Goal: Task Accomplishment & Management: Use online tool/utility

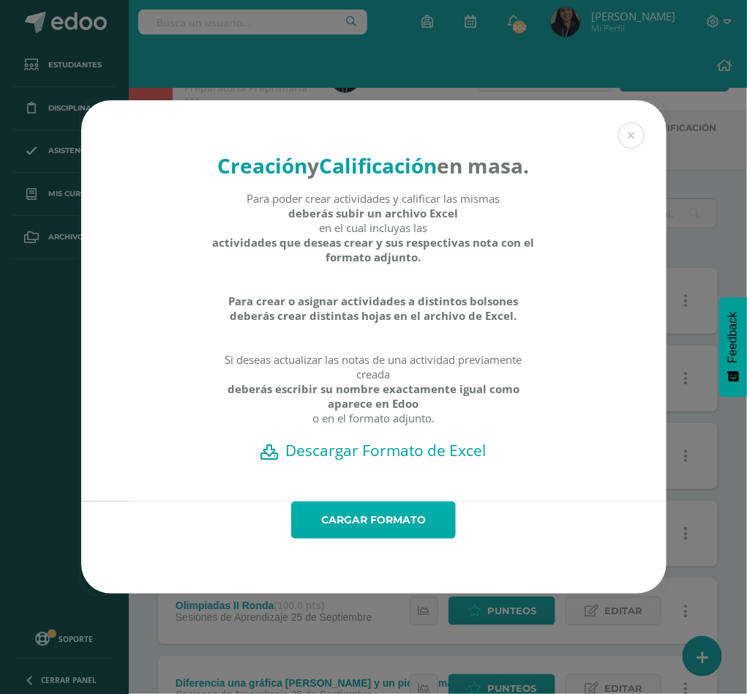
click at [386, 531] on link "Cargar formato" at bounding box center [373, 519] width 165 height 37
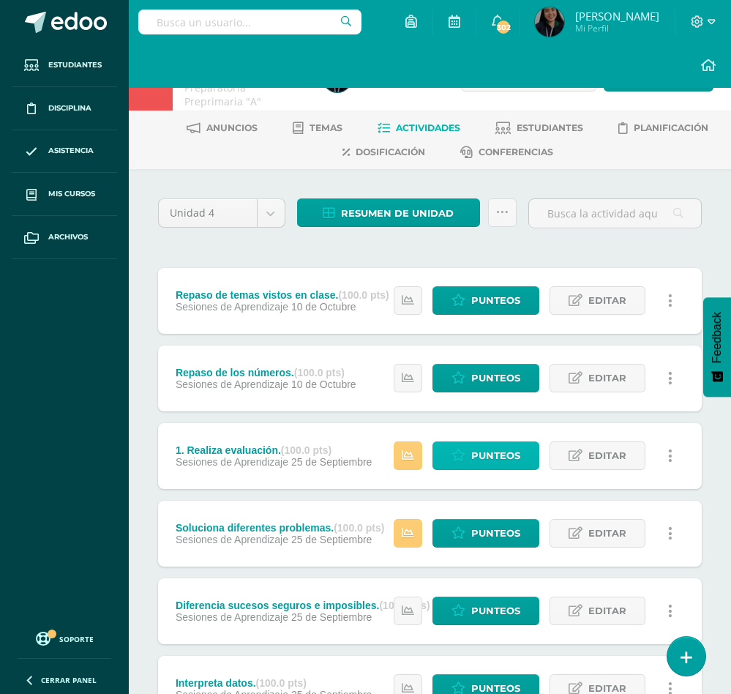
click at [514, 454] on span "Punteos" at bounding box center [495, 455] width 49 height 27
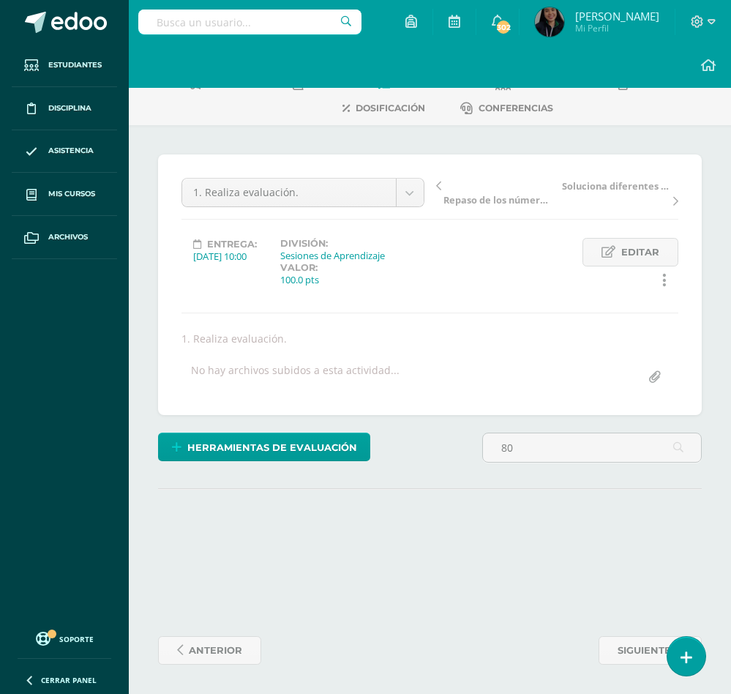
scroll to position [327, 0]
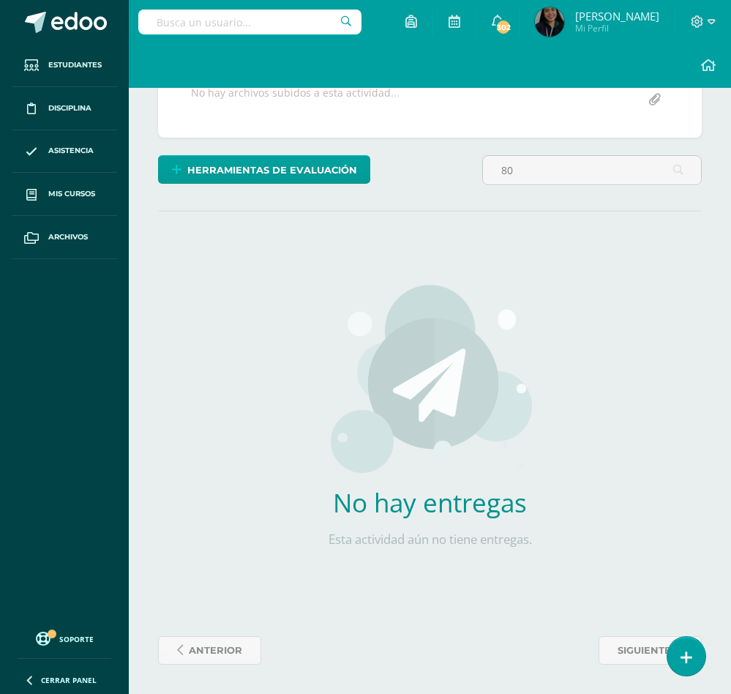
type input "8"
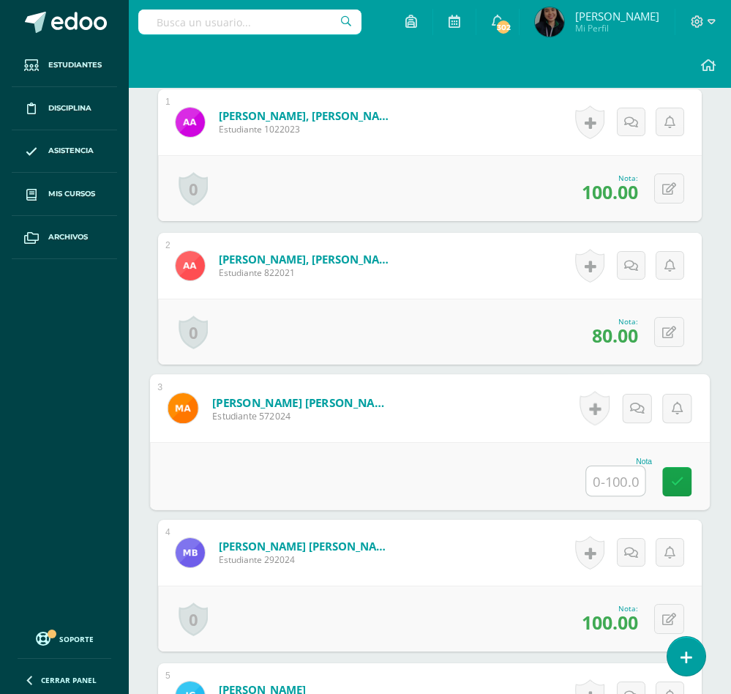
click at [613, 487] on input "text" at bounding box center [615, 480] width 59 height 29
type input "80"
click at [681, 487] on icon at bounding box center [677, 481] width 13 height 12
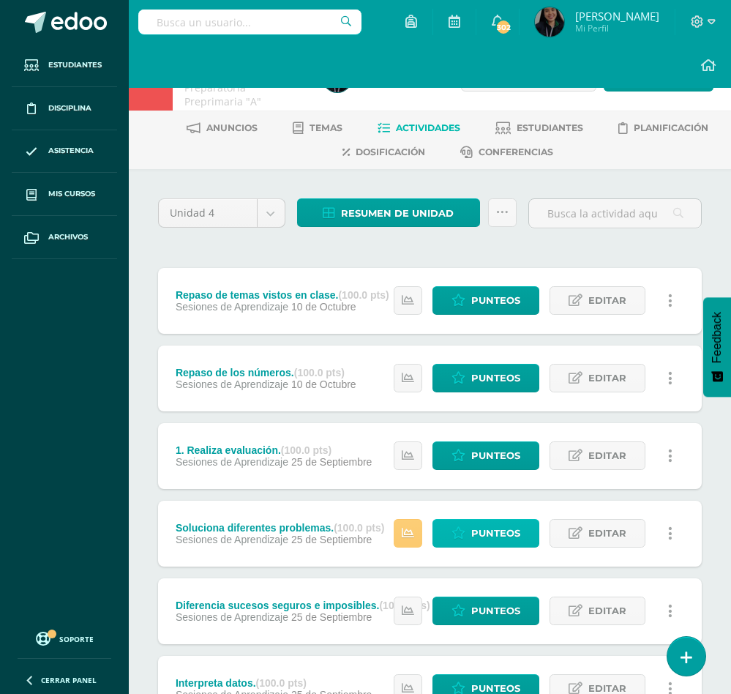
click at [466, 532] on link "Punteos" at bounding box center [486, 533] width 107 height 29
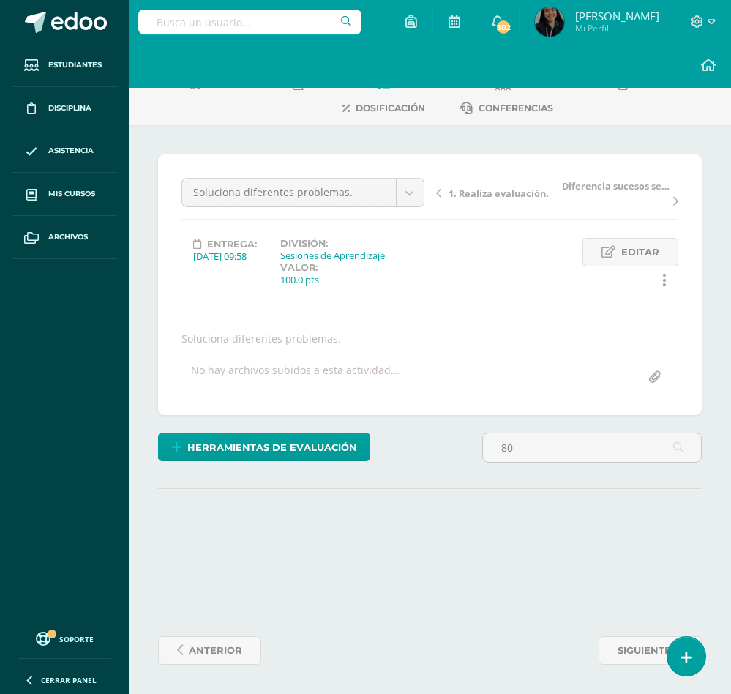
scroll to position [327, 0]
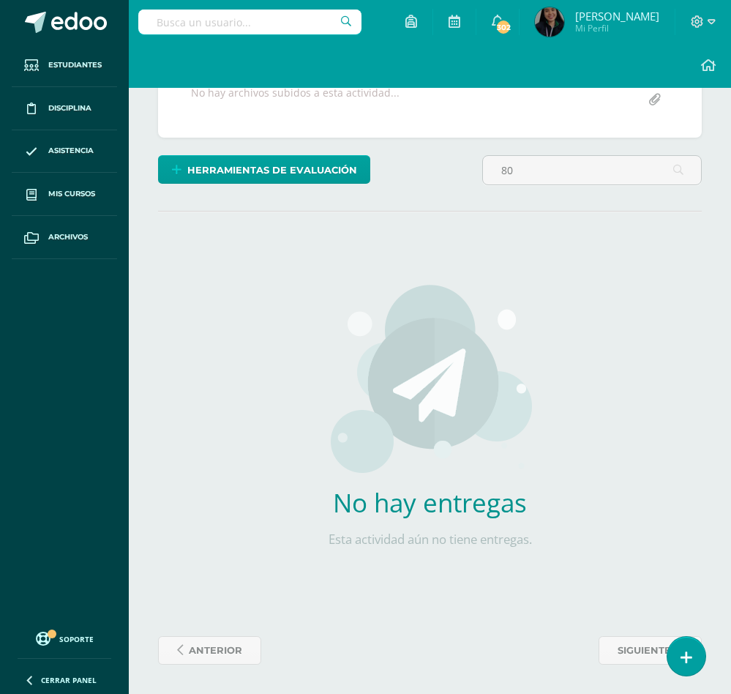
type input "8"
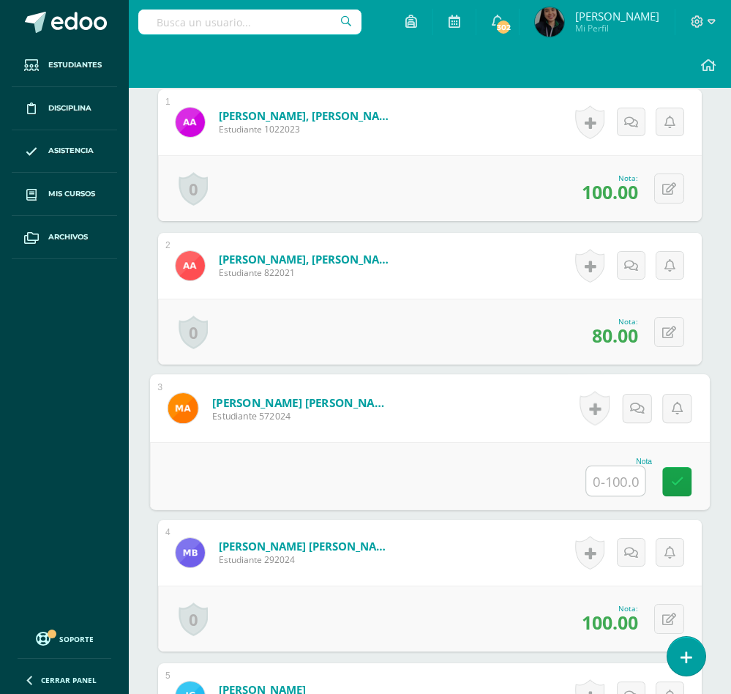
click at [609, 487] on input "text" at bounding box center [615, 480] width 59 height 29
type input "80"
click at [685, 484] on link at bounding box center [676, 481] width 29 height 29
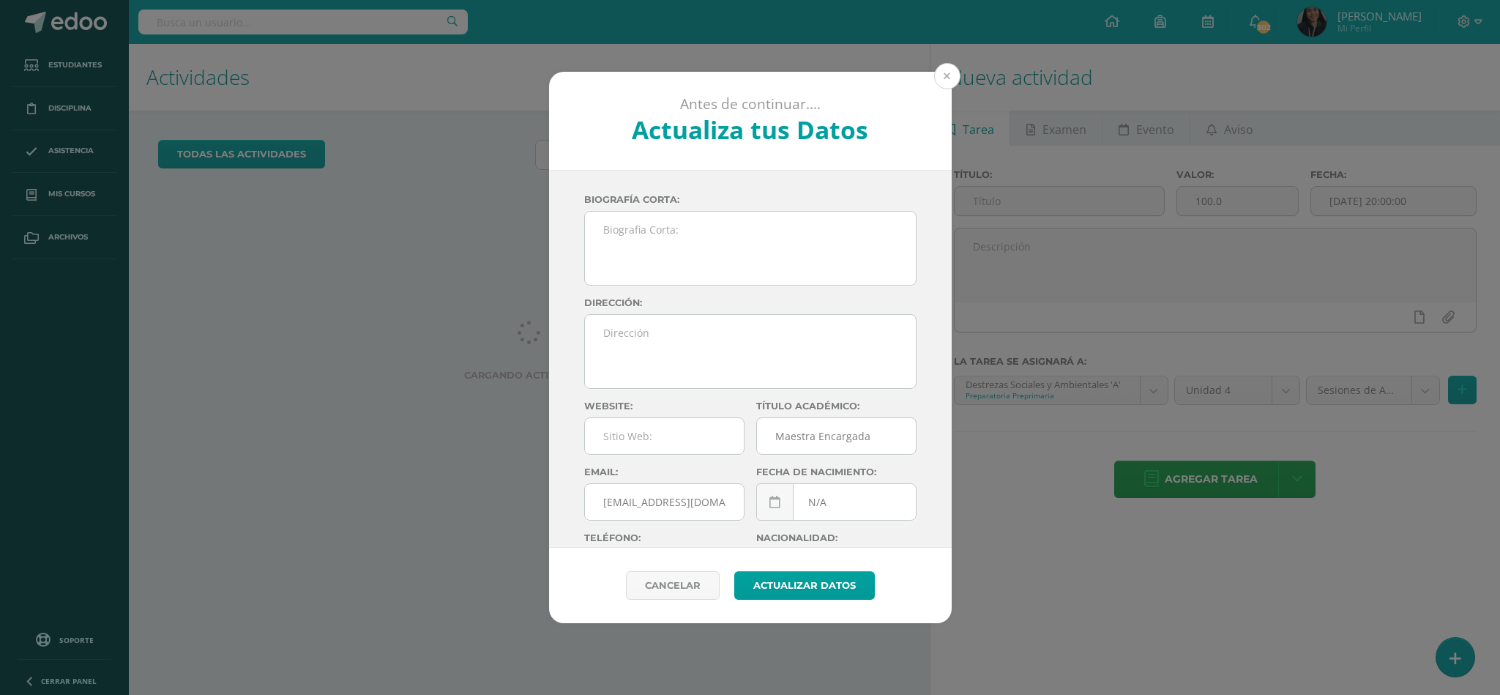
click at [954, 79] on button at bounding box center [947, 76] width 26 height 26
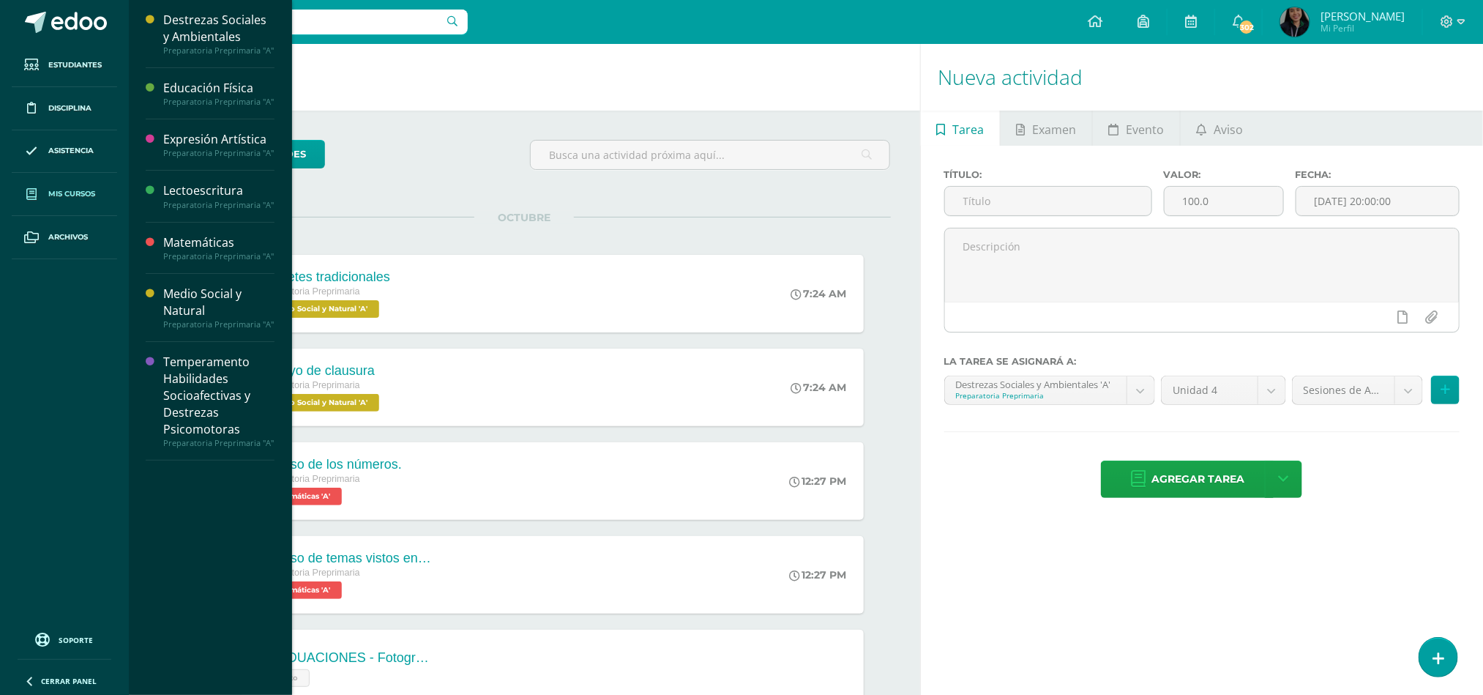
click at [78, 187] on link "Mis cursos" at bounding box center [64, 194] width 105 height 43
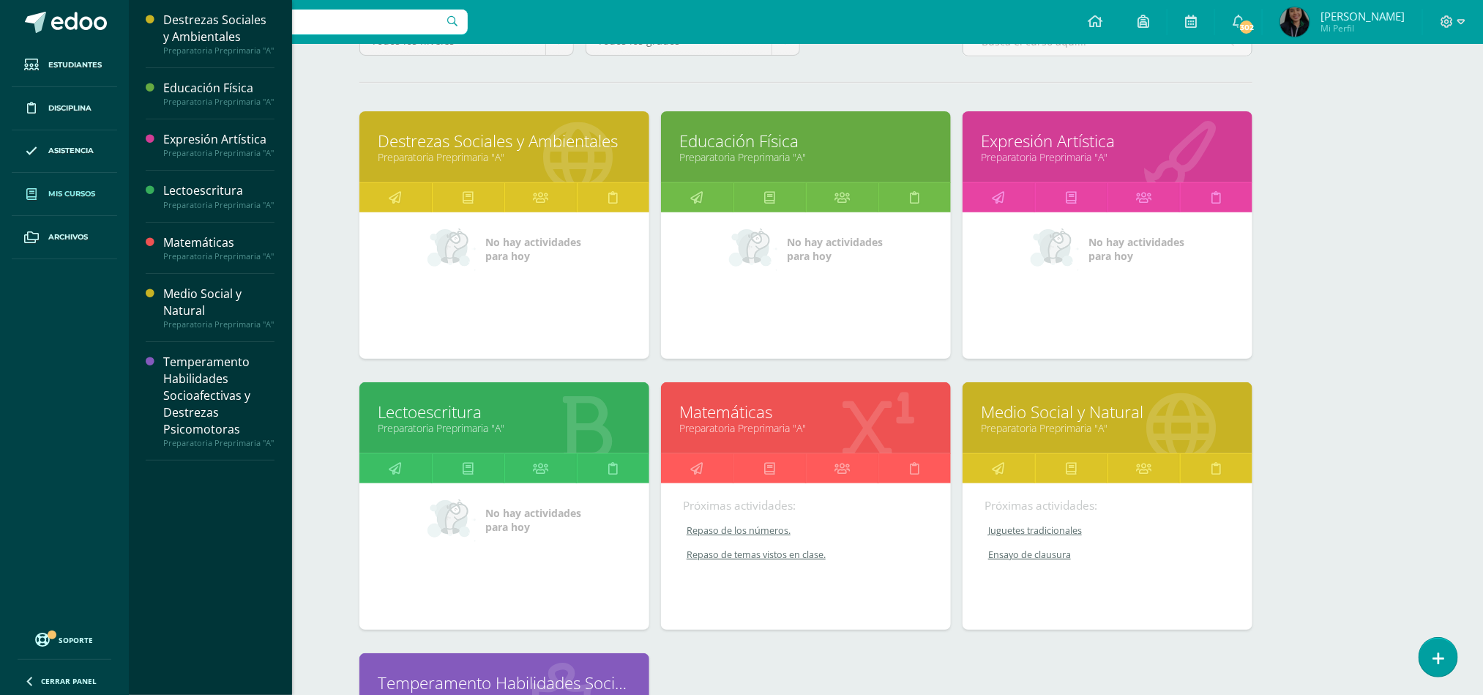
scroll to position [167, 0]
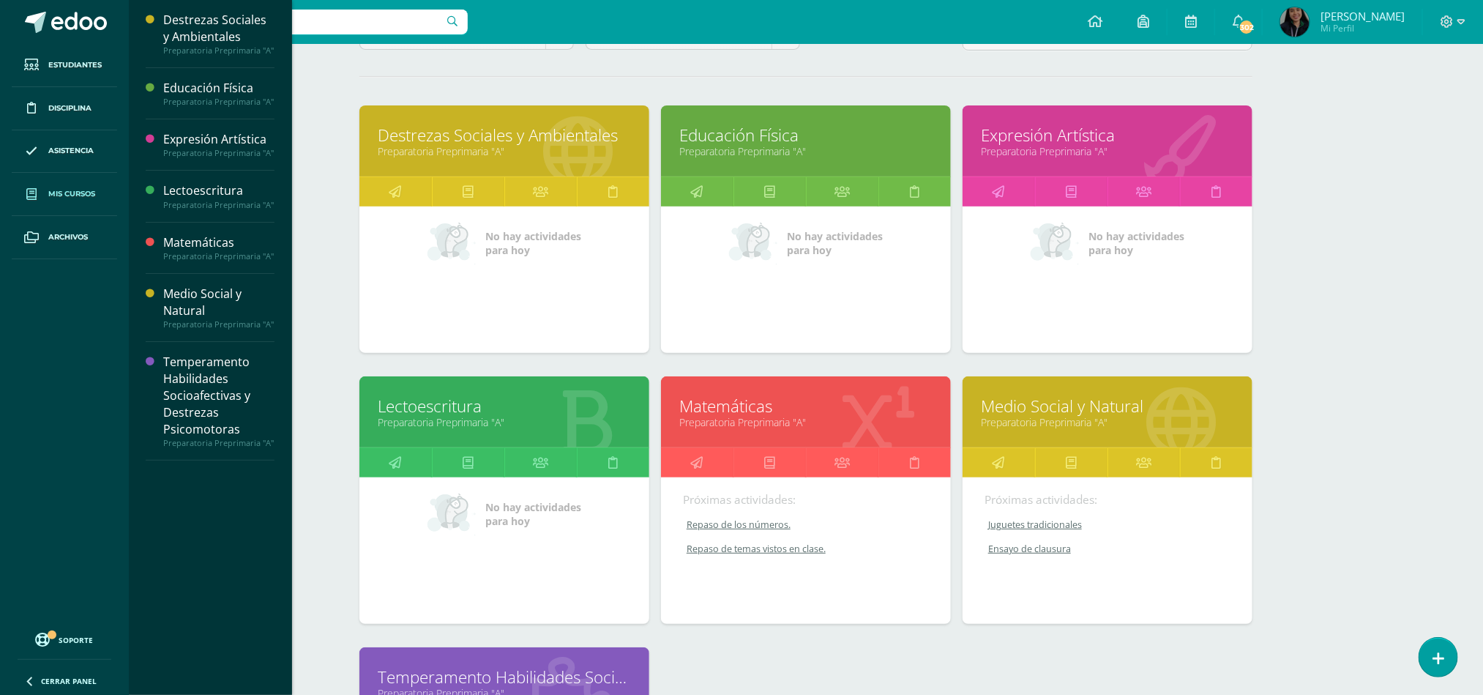
click at [419, 408] on link "Lectoescritura" at bounding box center [504, 405] width 253 height 23
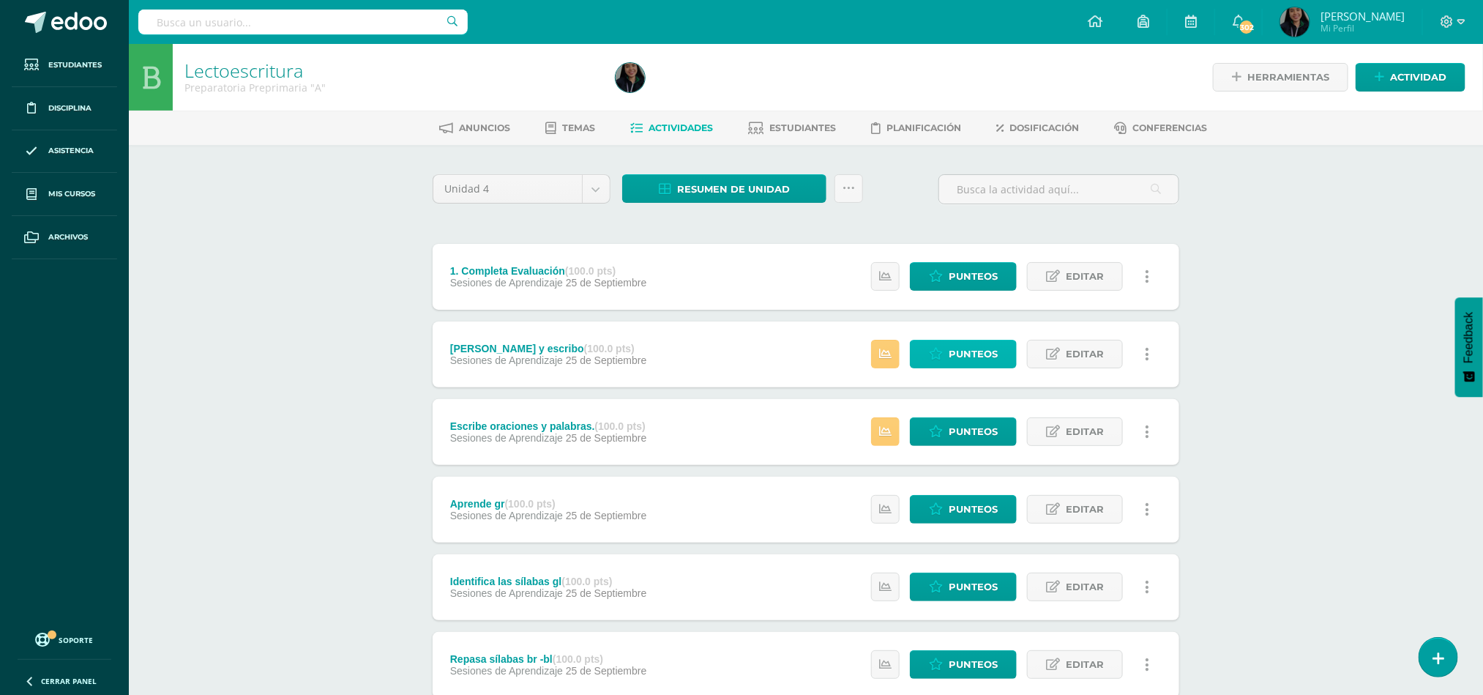
click at [940, 356] on icon at bounding box center [936, 354] width 14 height 12
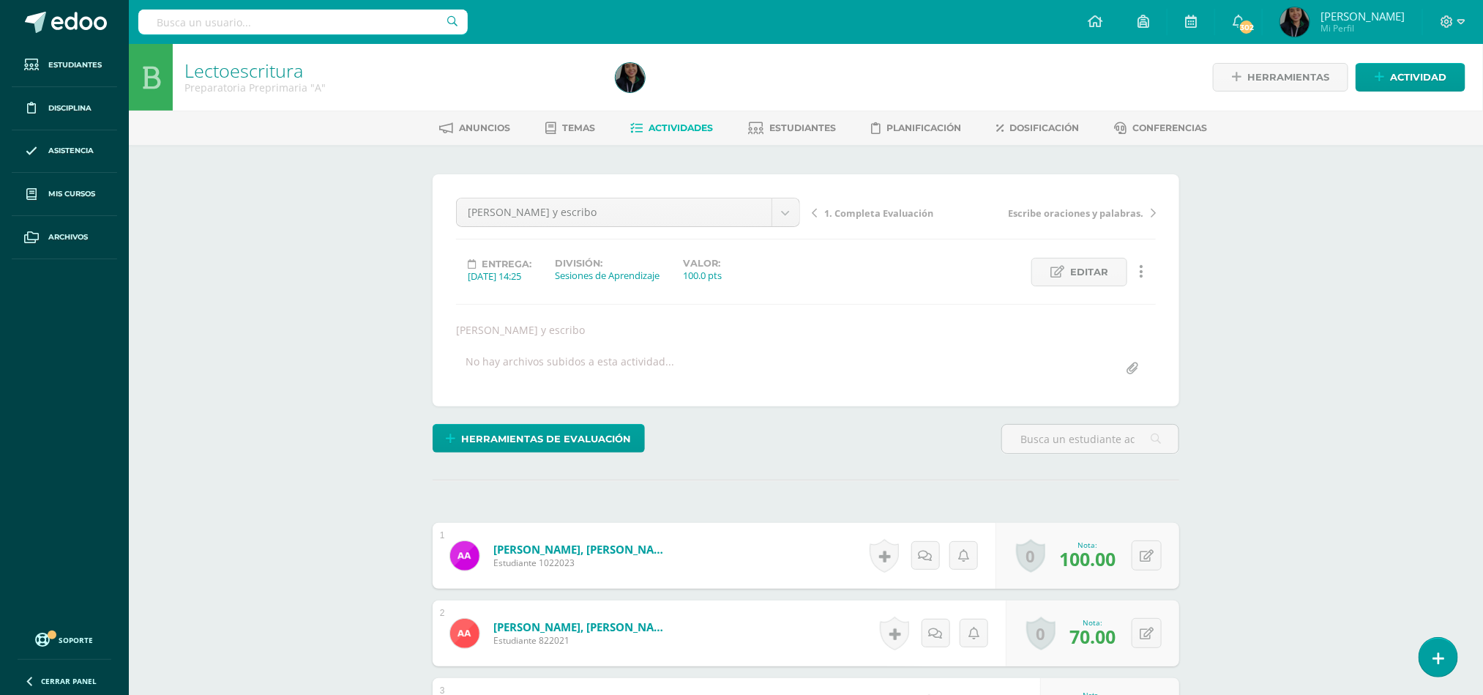
scroll to position [7, 0]
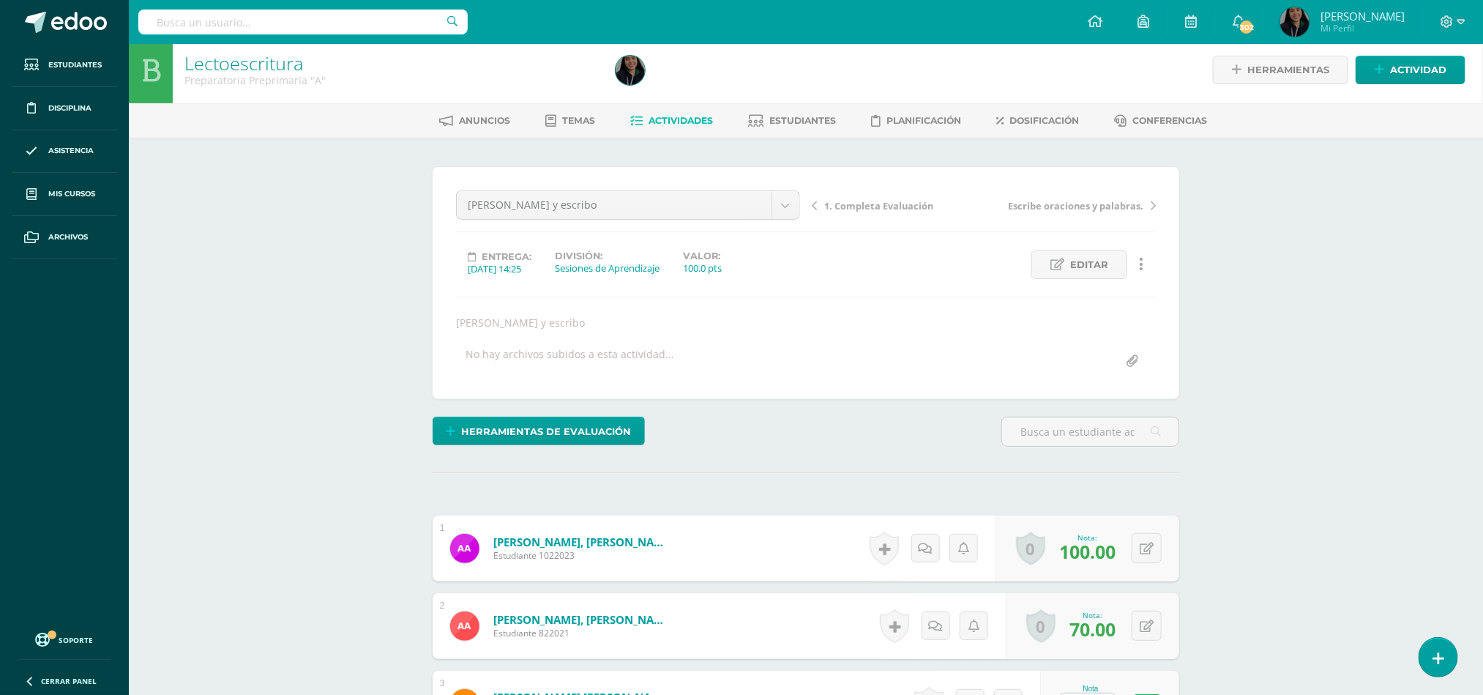
drag, startPoint x: 1482, startPoint y: 146, endPoint x: 1482, endPoint y: 240, distance: 94.4
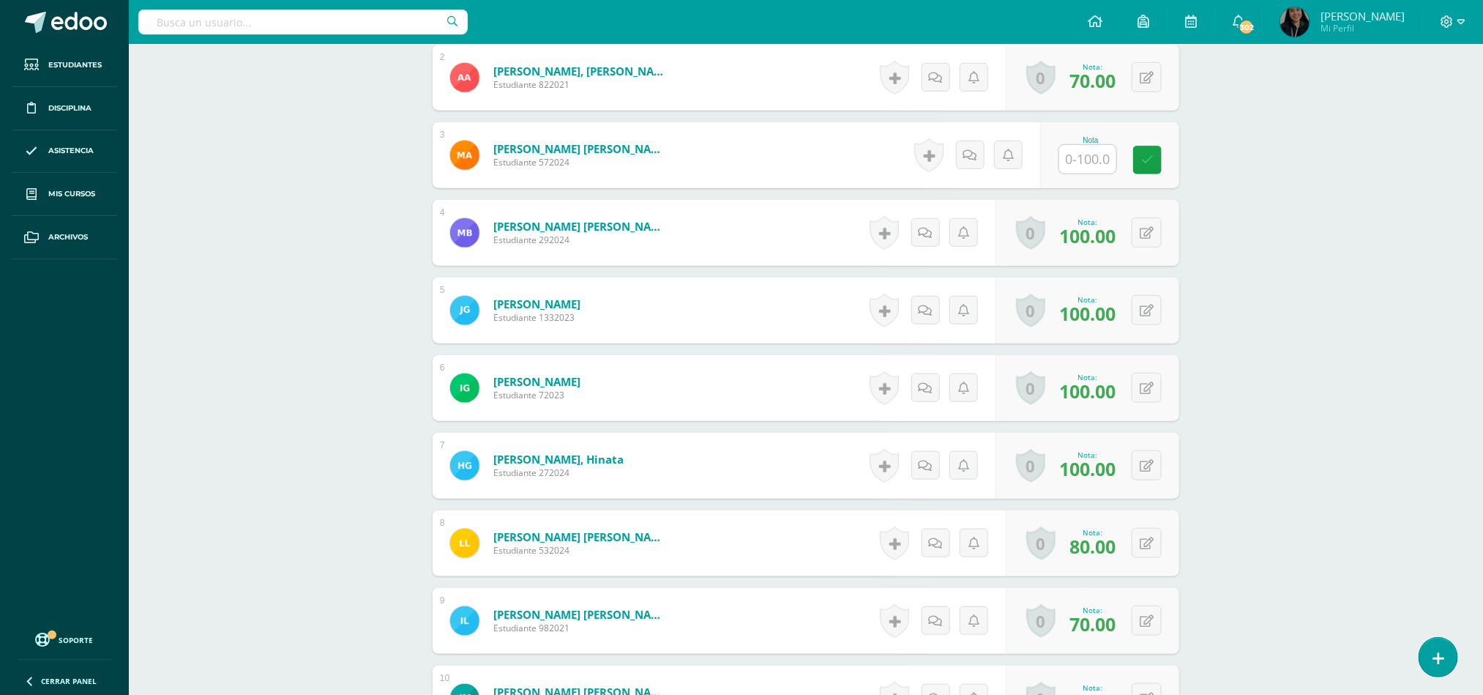
scroll to position [562, 0]
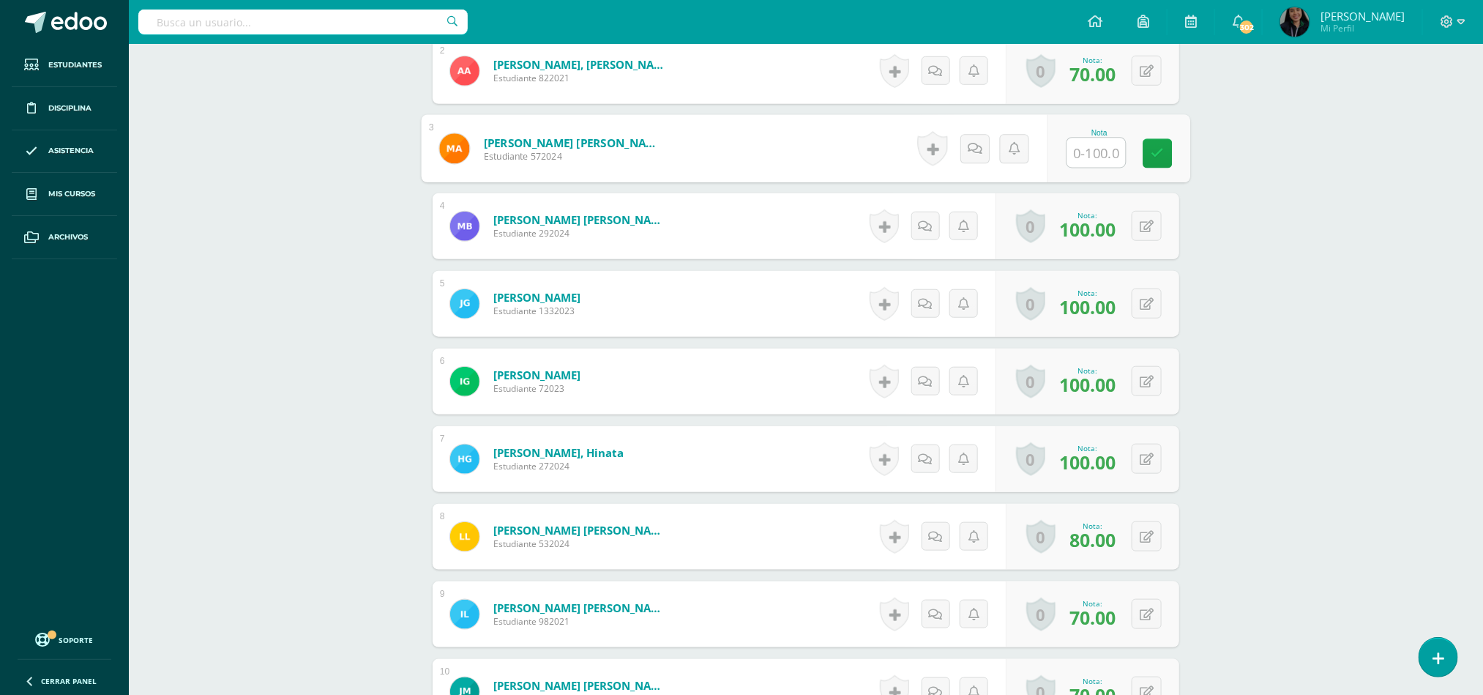
click at [1091, 168] on input "text" at bounding box center [1096, 152] width 59 height 29
type input "80"
click at [1151, 160] on icon at bounding box center [1157, 153] width 13 height 12
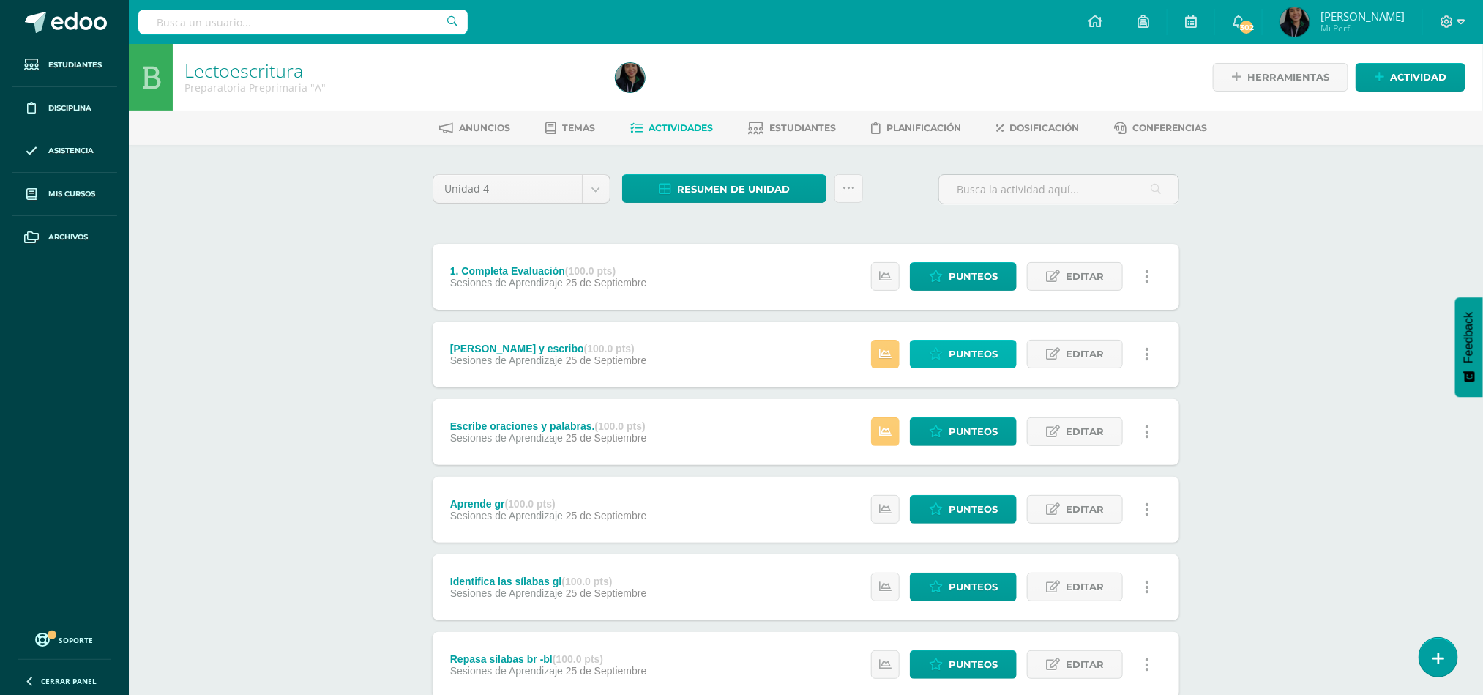
click at [967, 358] on span "Punteos" at bounding box center [972, 353] width 49 height 27
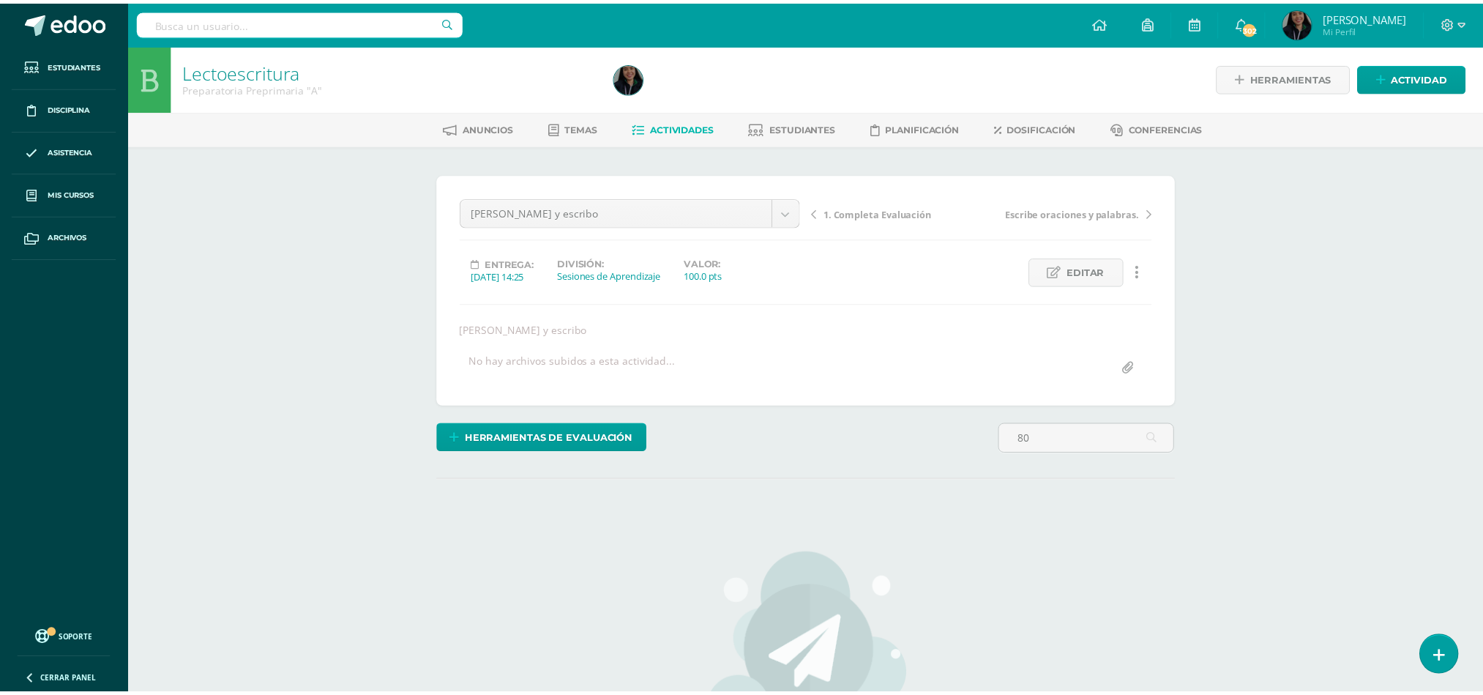
scroll to position [1, 0]
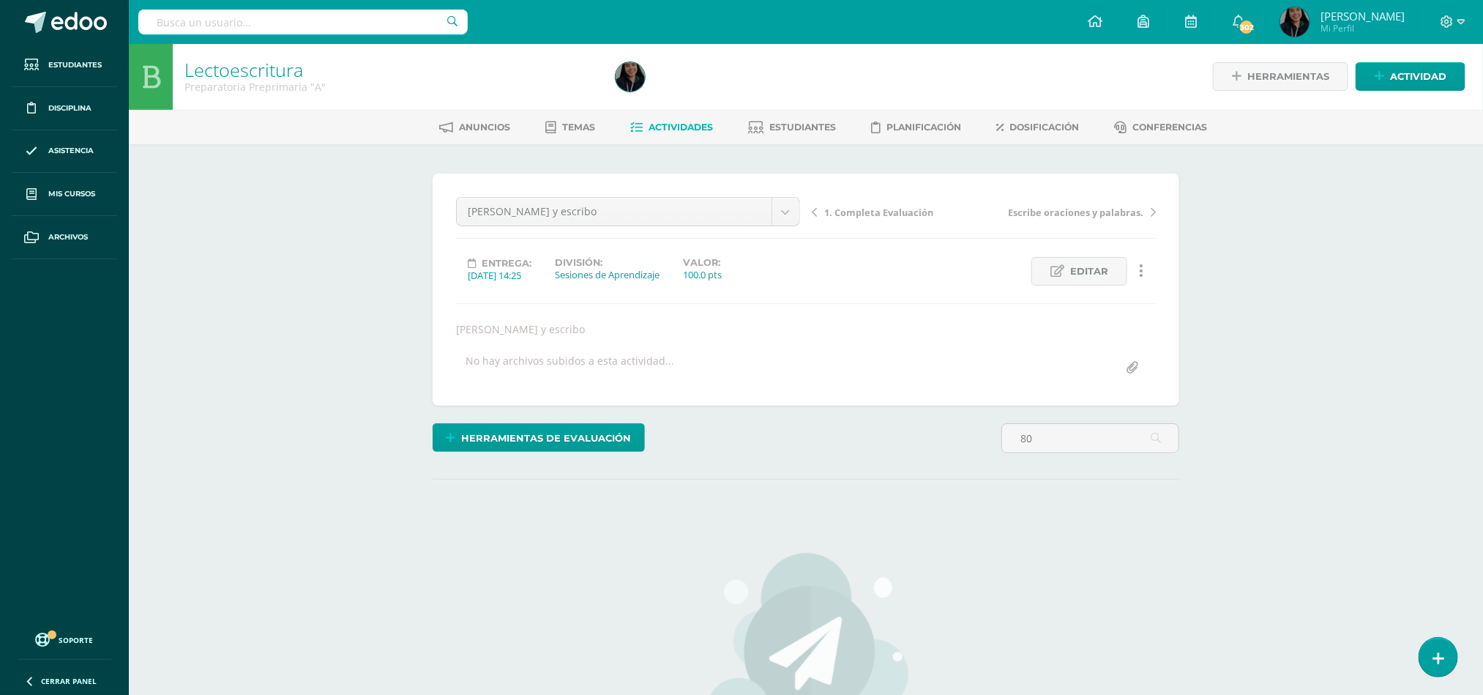
type input "8"
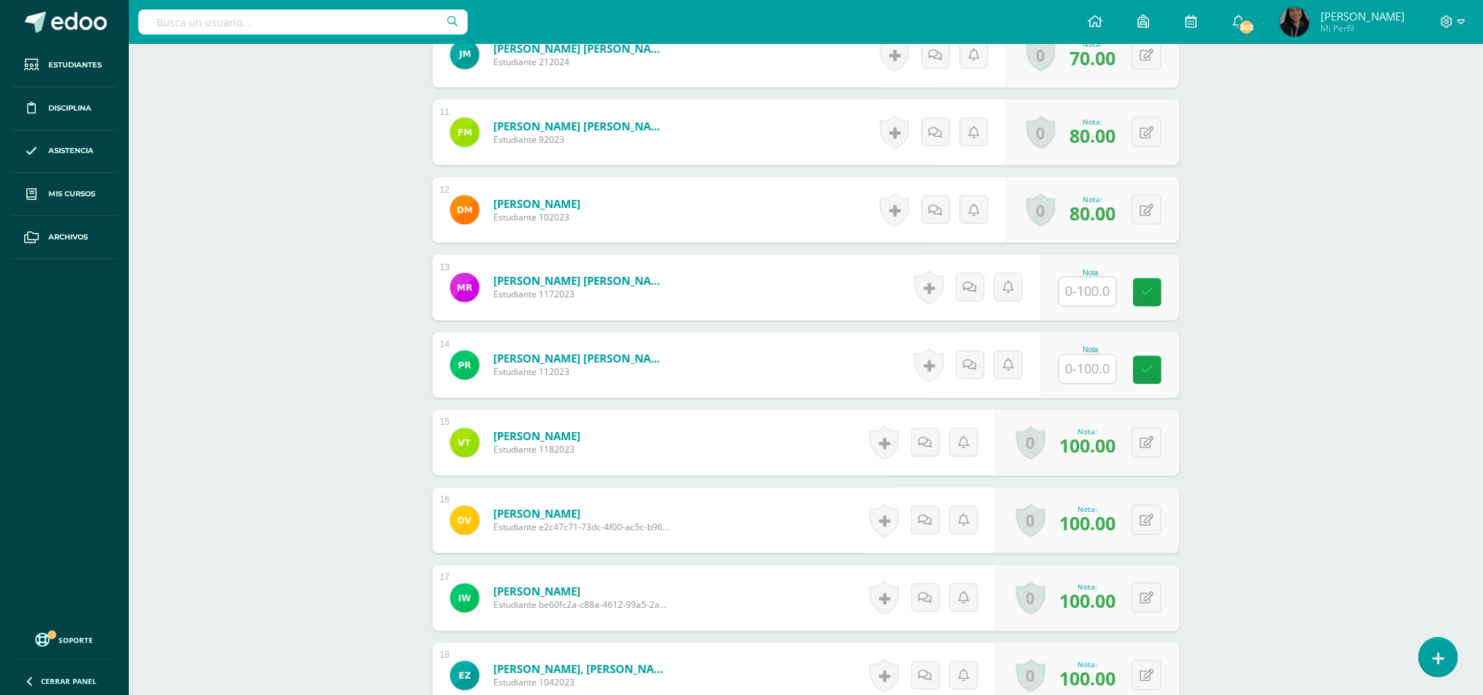
scroll to position [1194, 0]
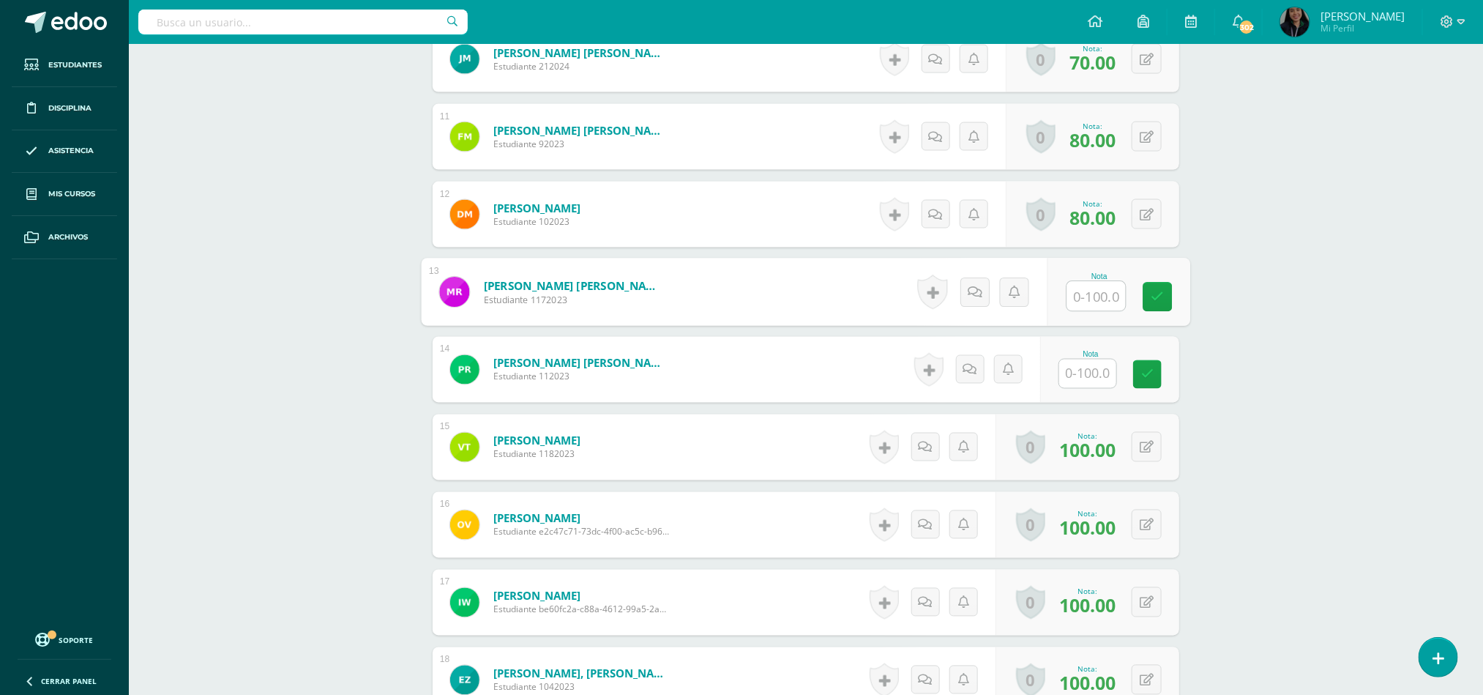
click at [1091, 303] on input "text" at bounding box center [1096, 296] width 59 height 29
type input "80"
click at [1096, 376] on input "text" at bounding box center [1096, 373] width 59 height 29
type input "80"
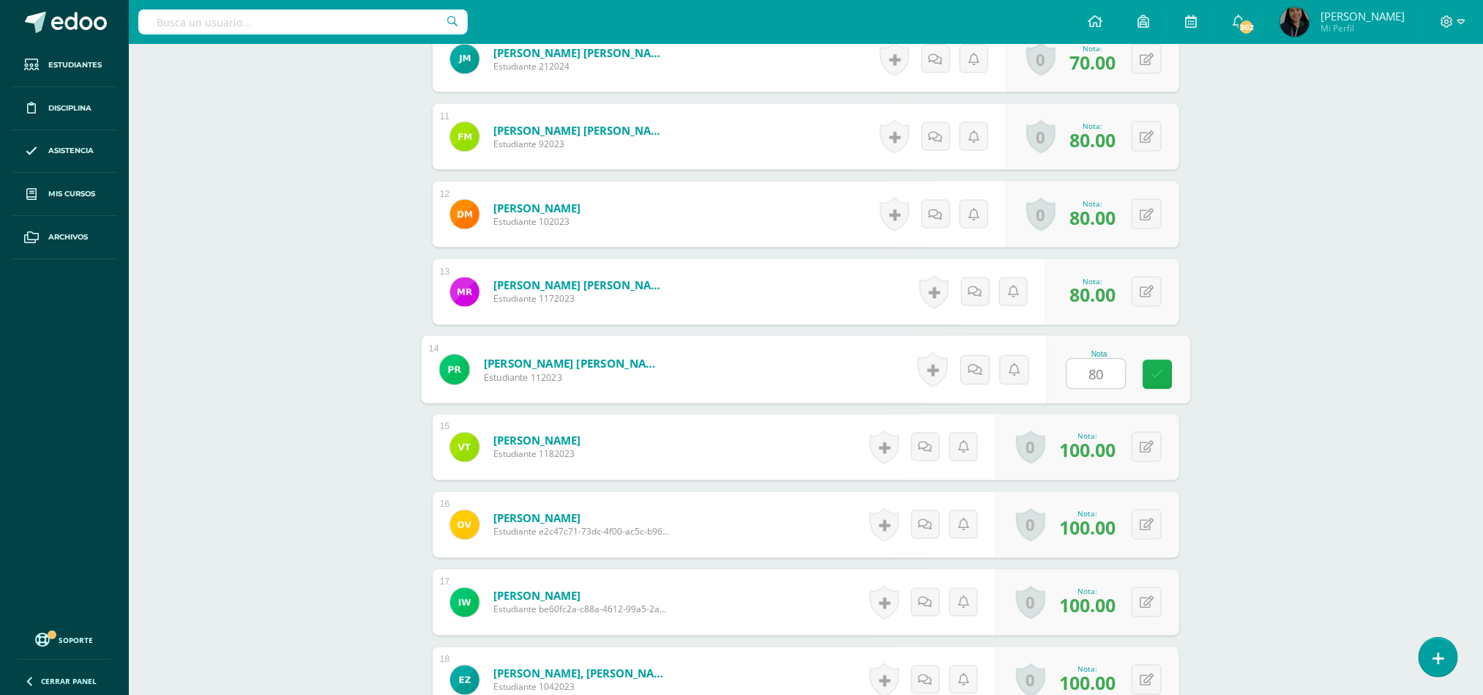
click at [1164, 380] on link at bounding box center [1157, 374] width 29 height 29
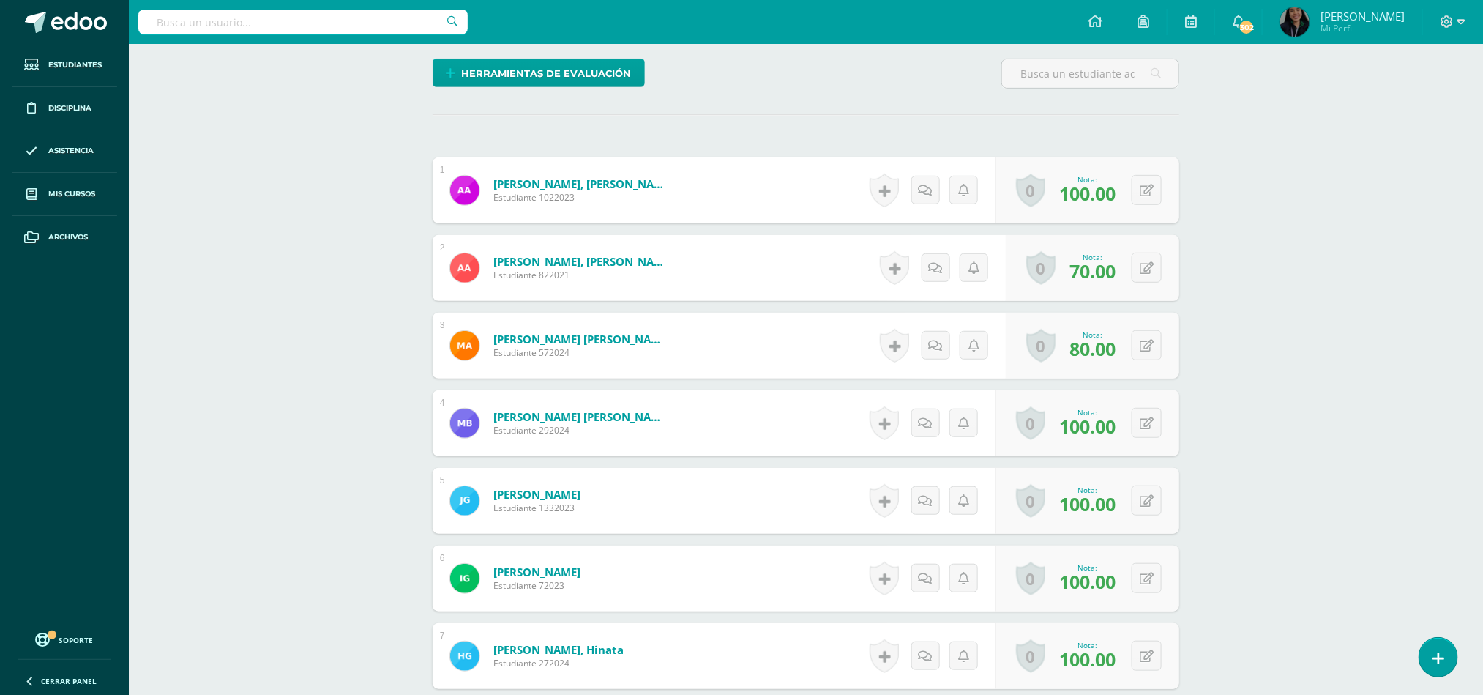
scroll to position [0, 0]
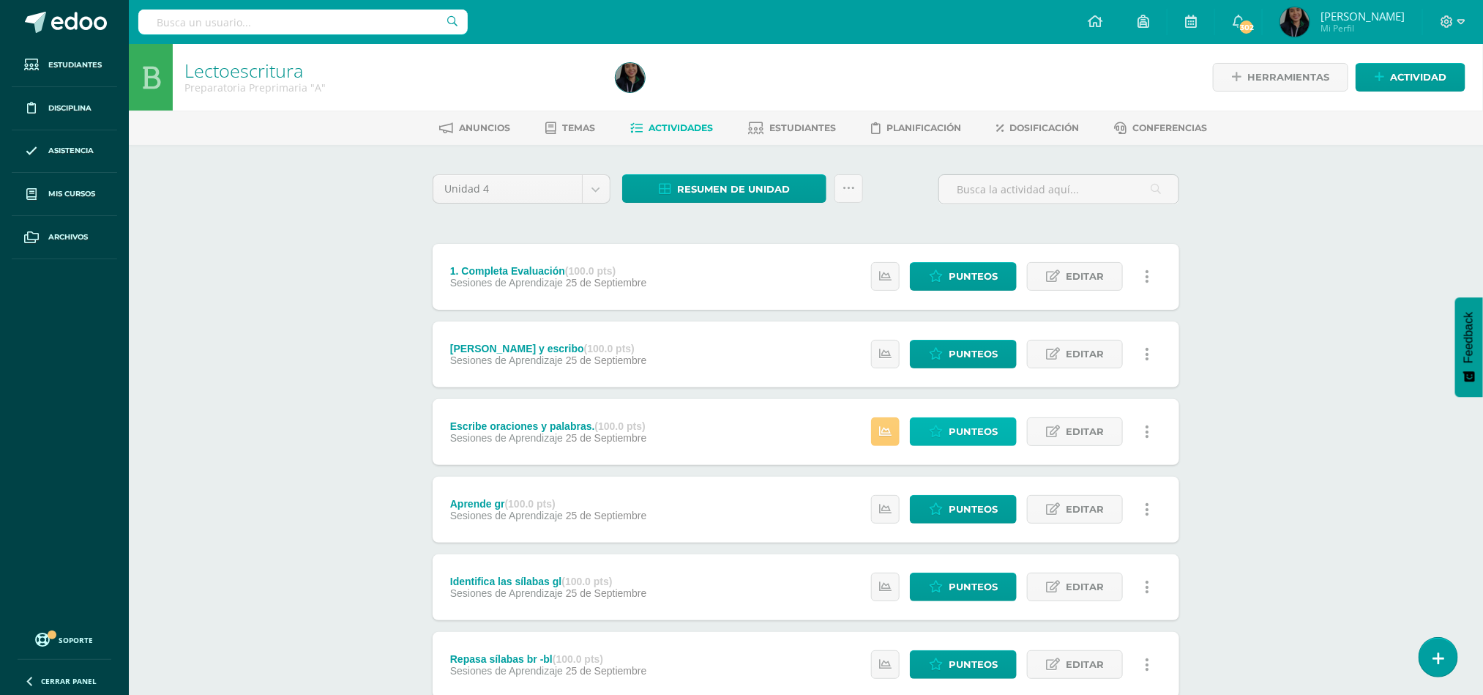
click at [951, 424] on span "Punteos" at bounding box center [972, 431] width 49 height 27
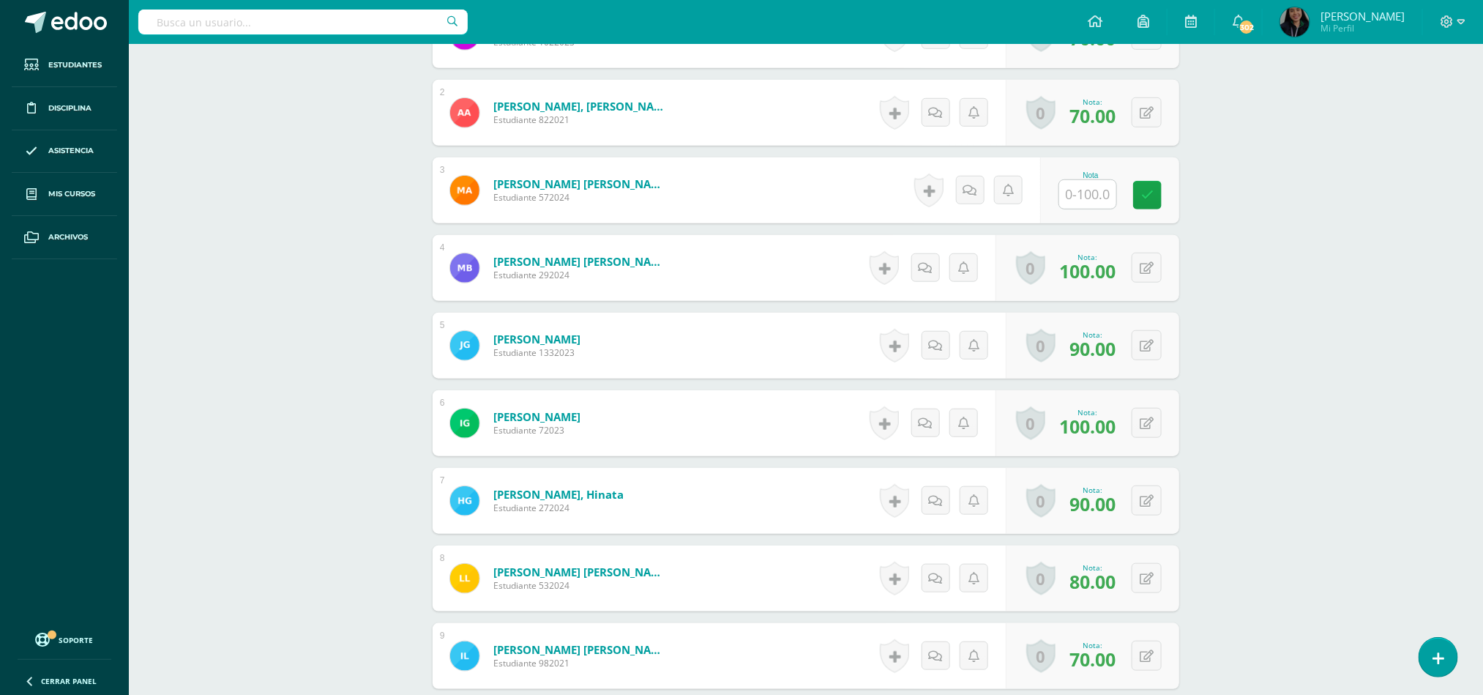
scroll to position [517, 0]
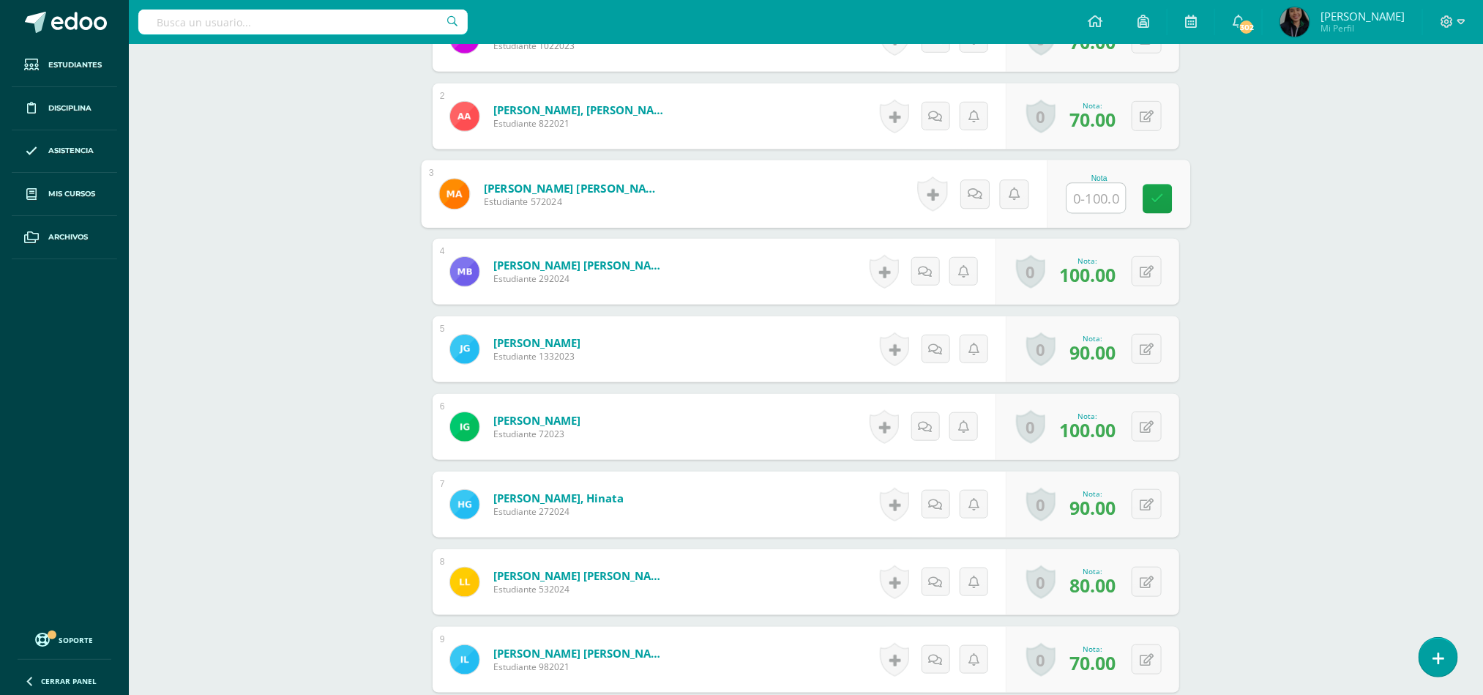
click at [1083, 211] on input "text" at bounding box center [1096, 198] width 59 height 29
type input "80"
click at [1156, 205] on icon at bounding box center [1157, 198] width 13 height 12
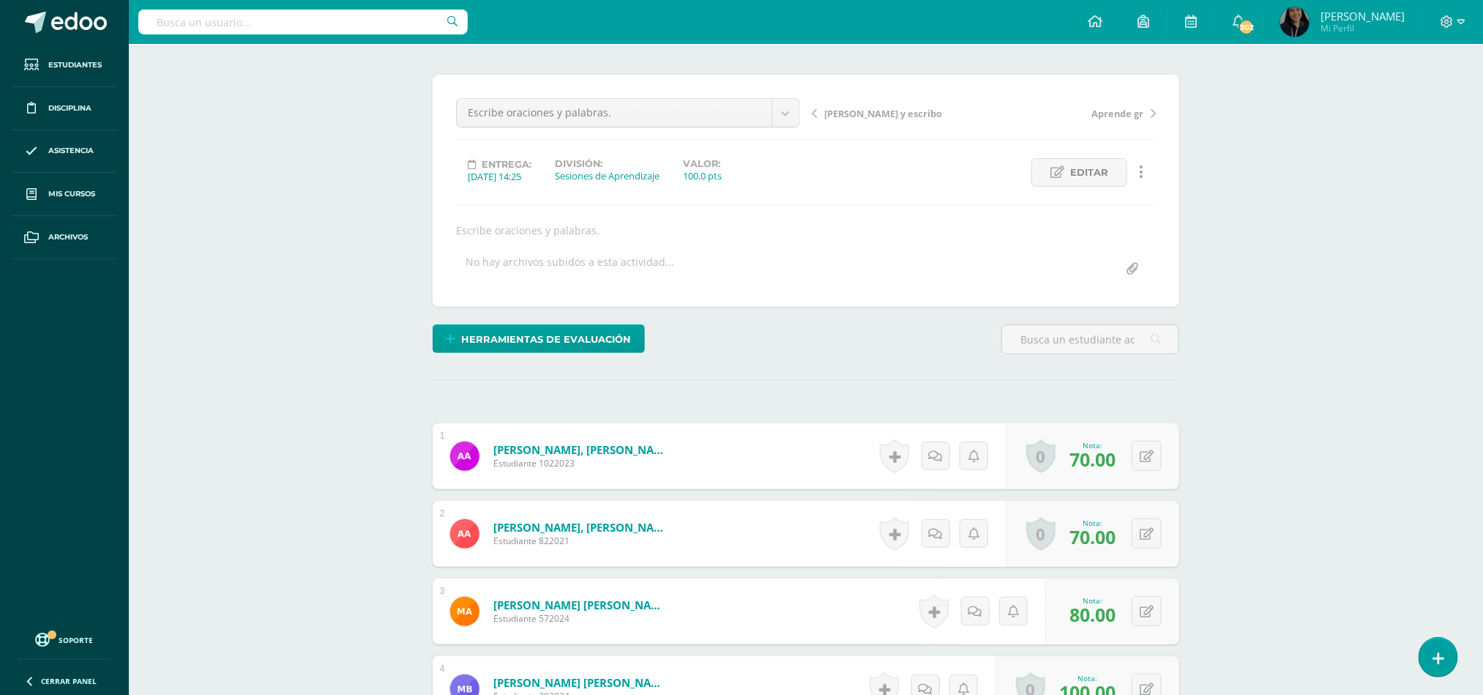
scroll to position [95, 0]
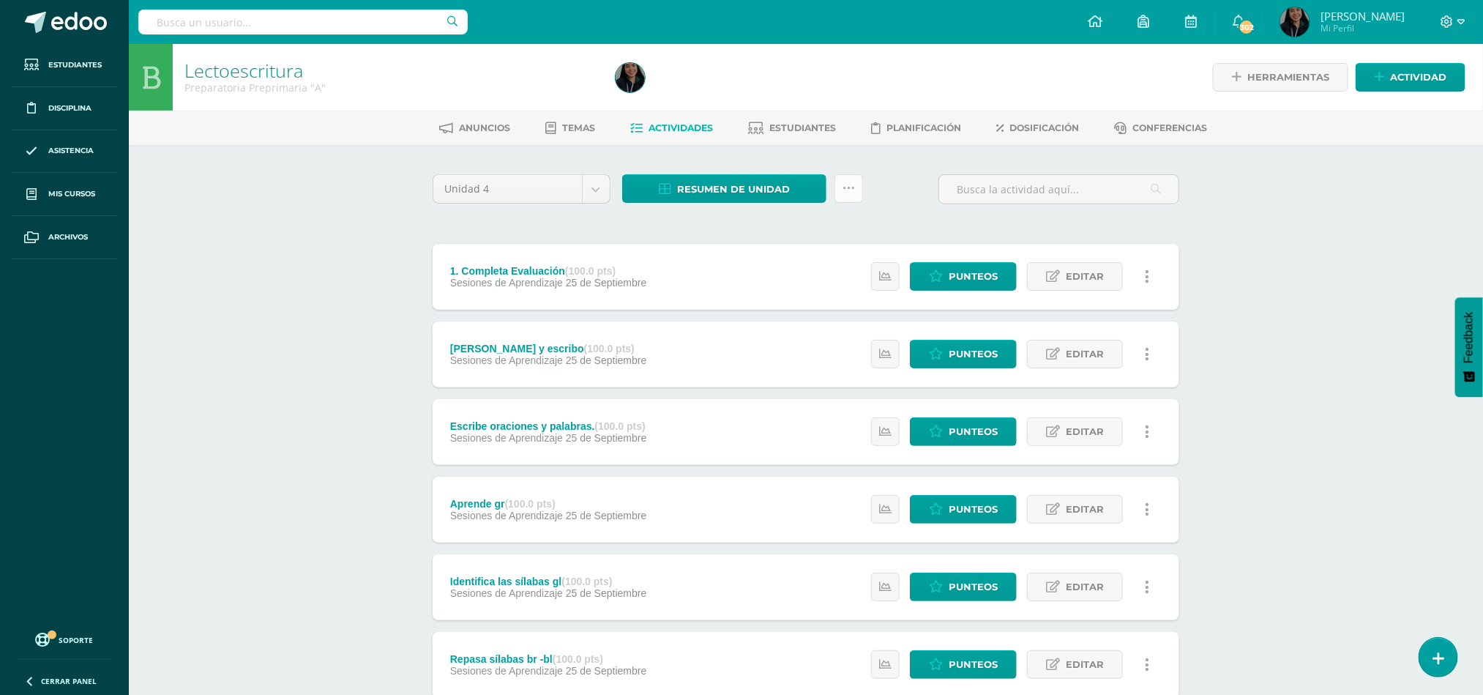
click at [842, 193] on icon at bounding box center [848, 188] width 12 height 12
click at [831, 233] on link "Subir actividades en masa" at bounding box center [812, 234] width 161 height 35
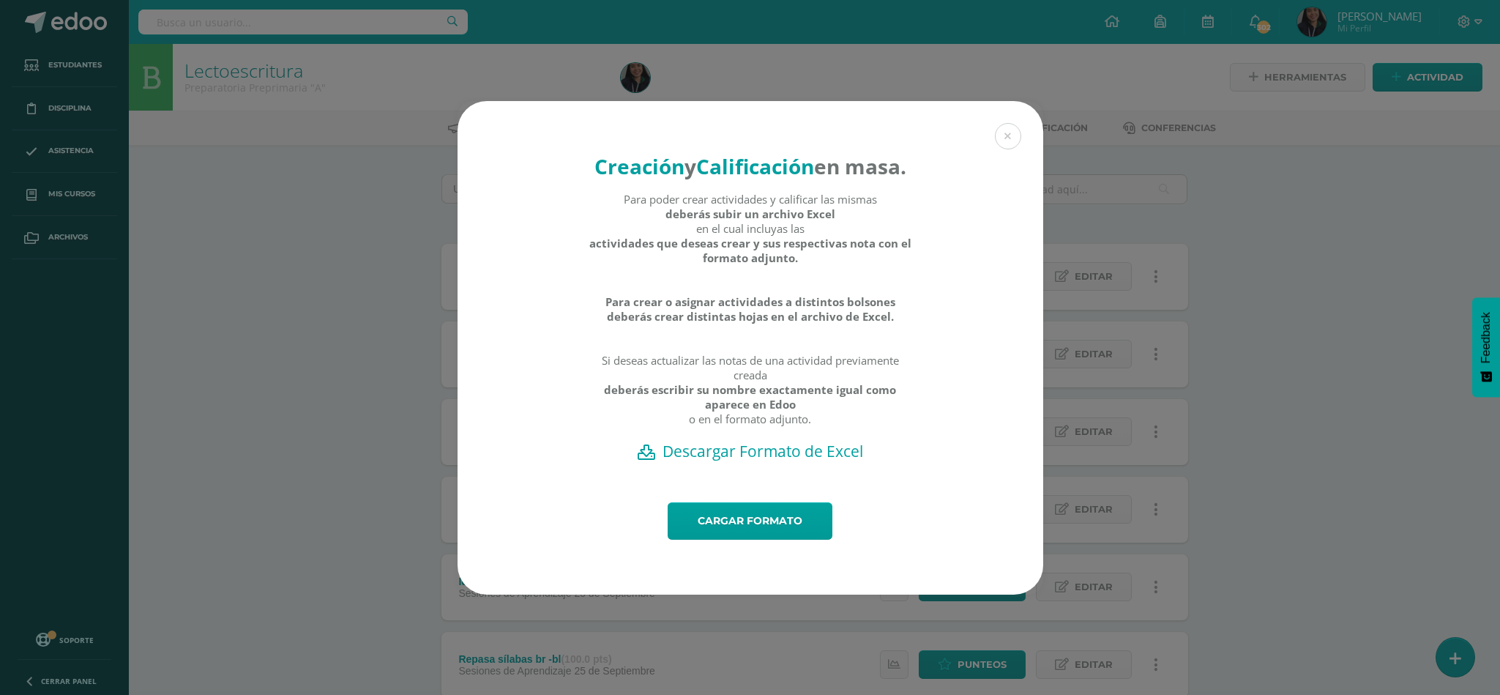
click at [782, 461] on h2 "Descargar Formato de Excel" at bounding box center [750, 451] width 534 height 20
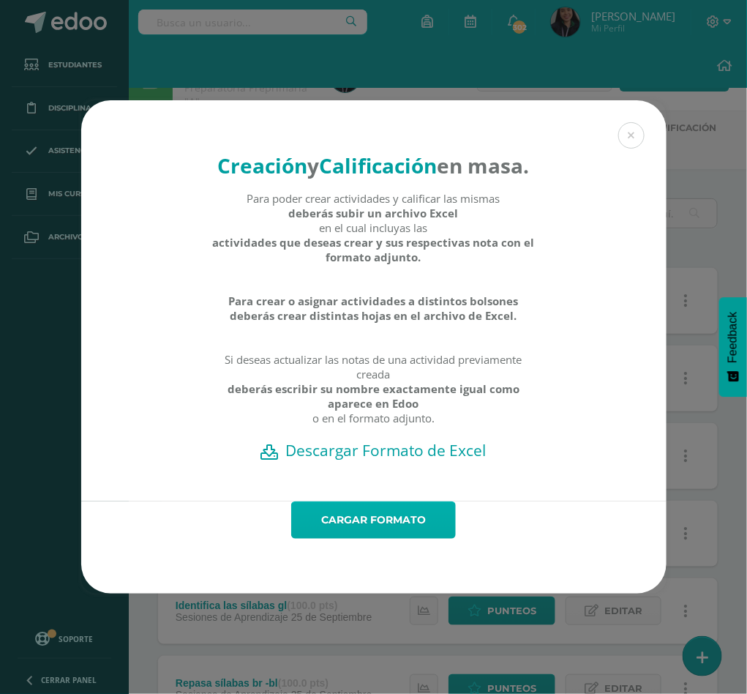
click at [360, 539] on link "Cargar formato" at bounding box center [373, 519] width 165 height 37
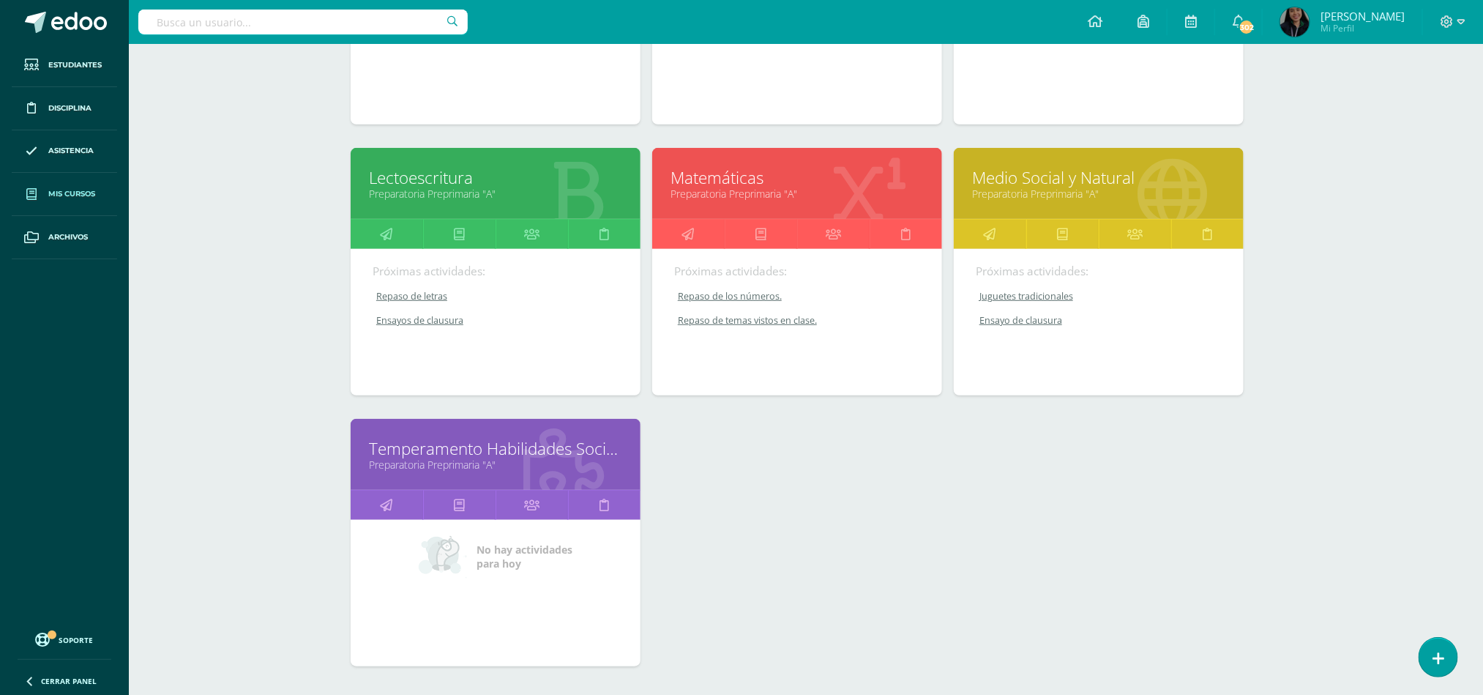
scroll to position [0, 9]
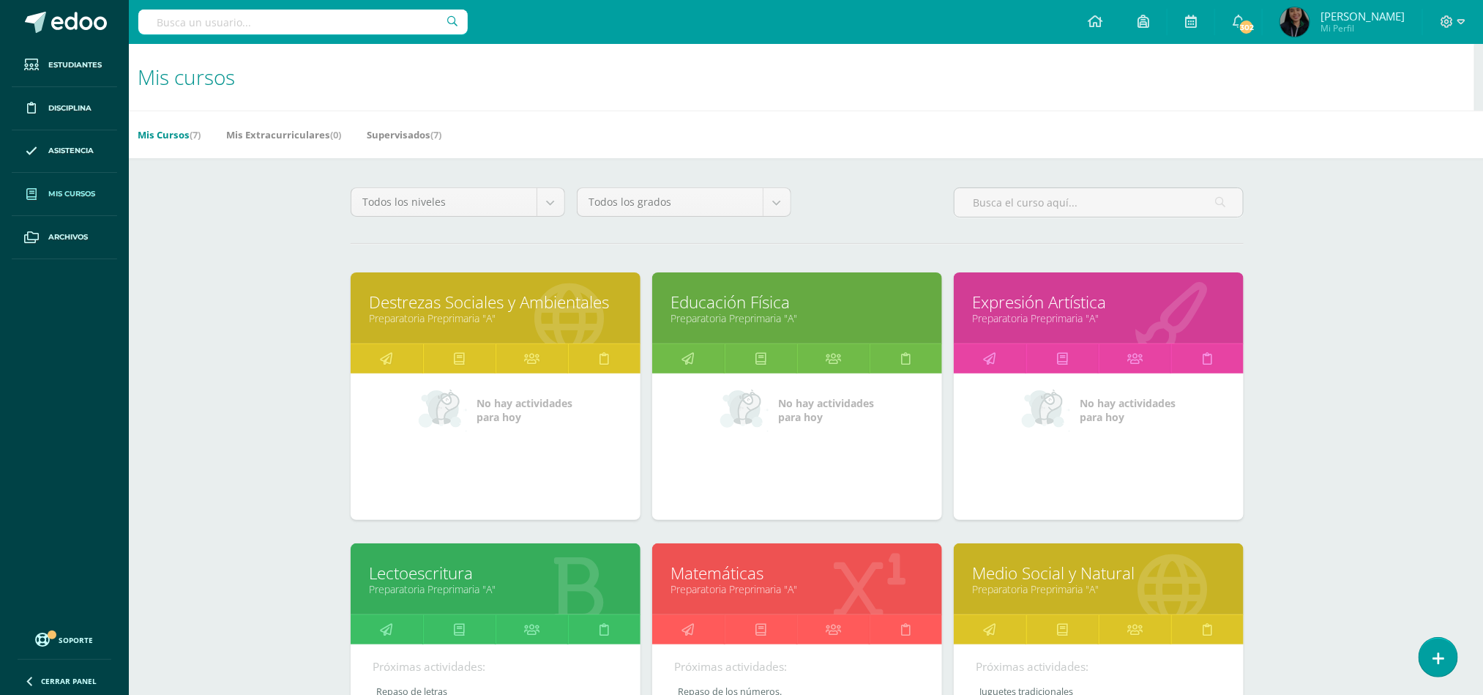
click at [993, 308] on link "Expresión Artística" at bounding box center [1098, 302] width 253 height 23
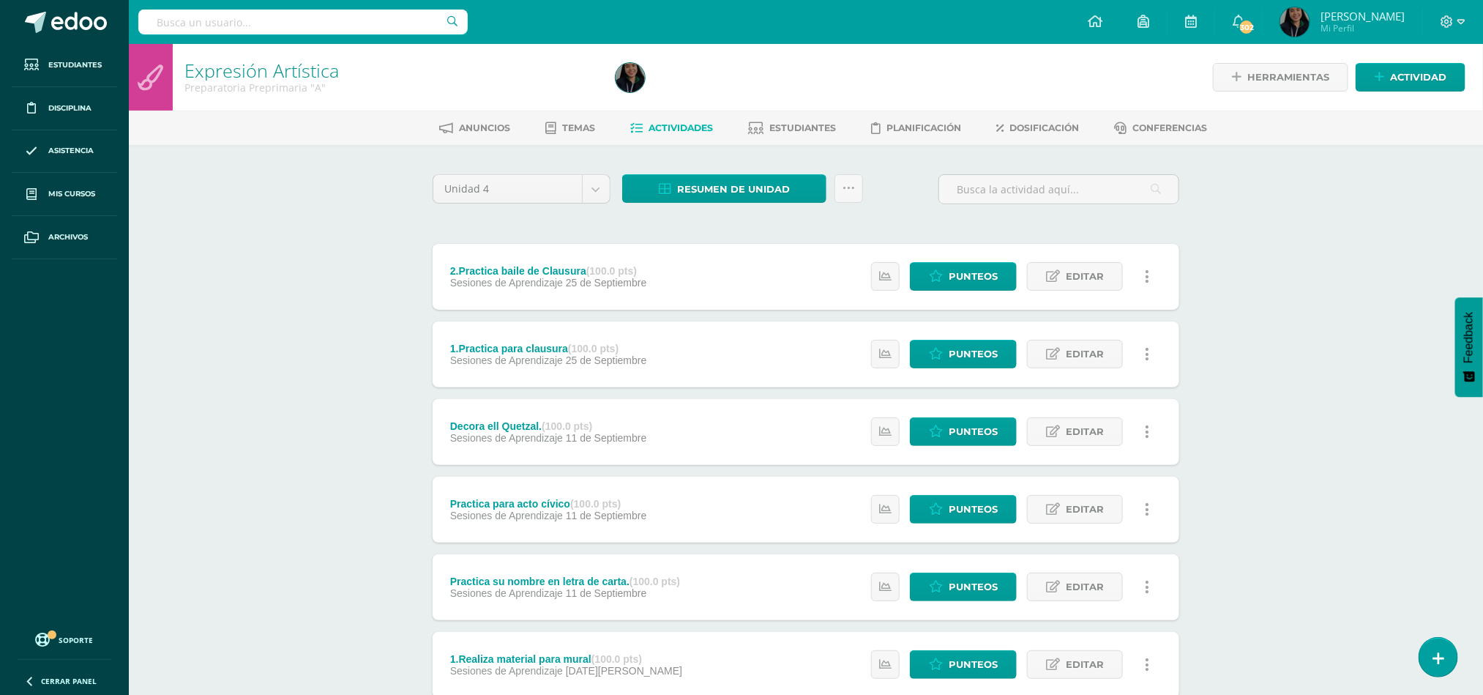
click at [845, 204] on div "Resumen de unidad Descargar como HTML Descargar como PDF Descargar como XLS Sub…" at bounding box center [742, 195] width 252 height 42
click at [847, 200] on link at bounding box center [848, 188] width 29 height 29
click at [842, 225] on link "Subir actividades en masa" at bounding box center [812, 234] width 161 height 35
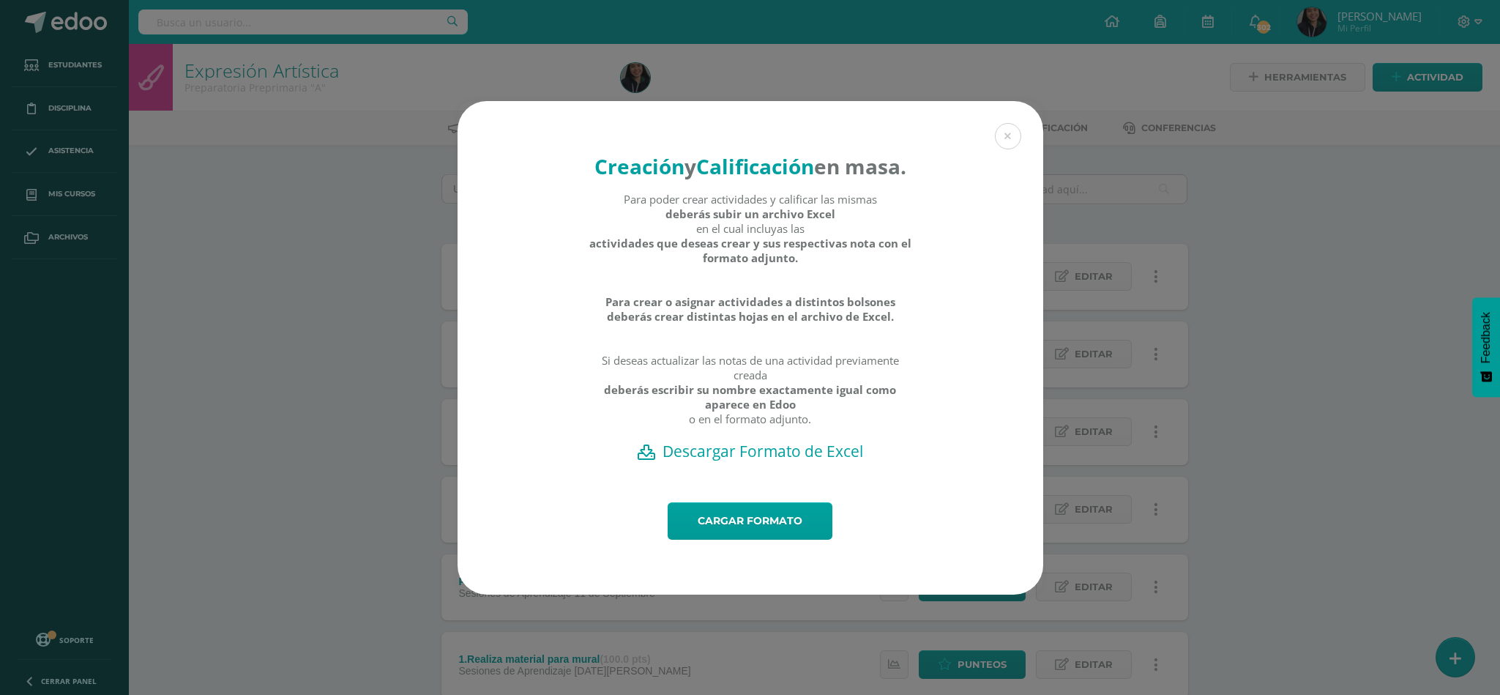
click at [722, 461] on h2 "Descargar Formato de Excel" at bounding box center [750, 451] width 534 height 20
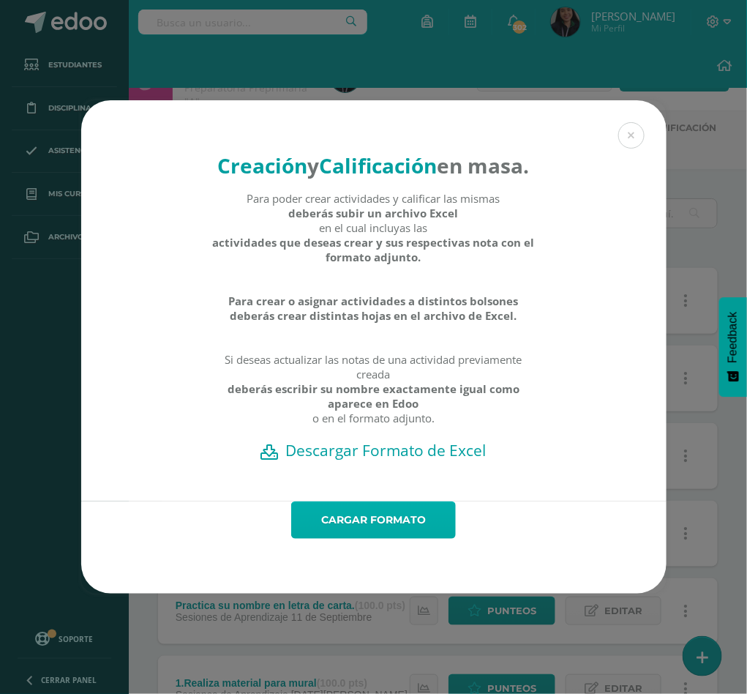
click at [352, 534] on link "Cargar formato" at bounding box center [373, 519] width 165 height 37
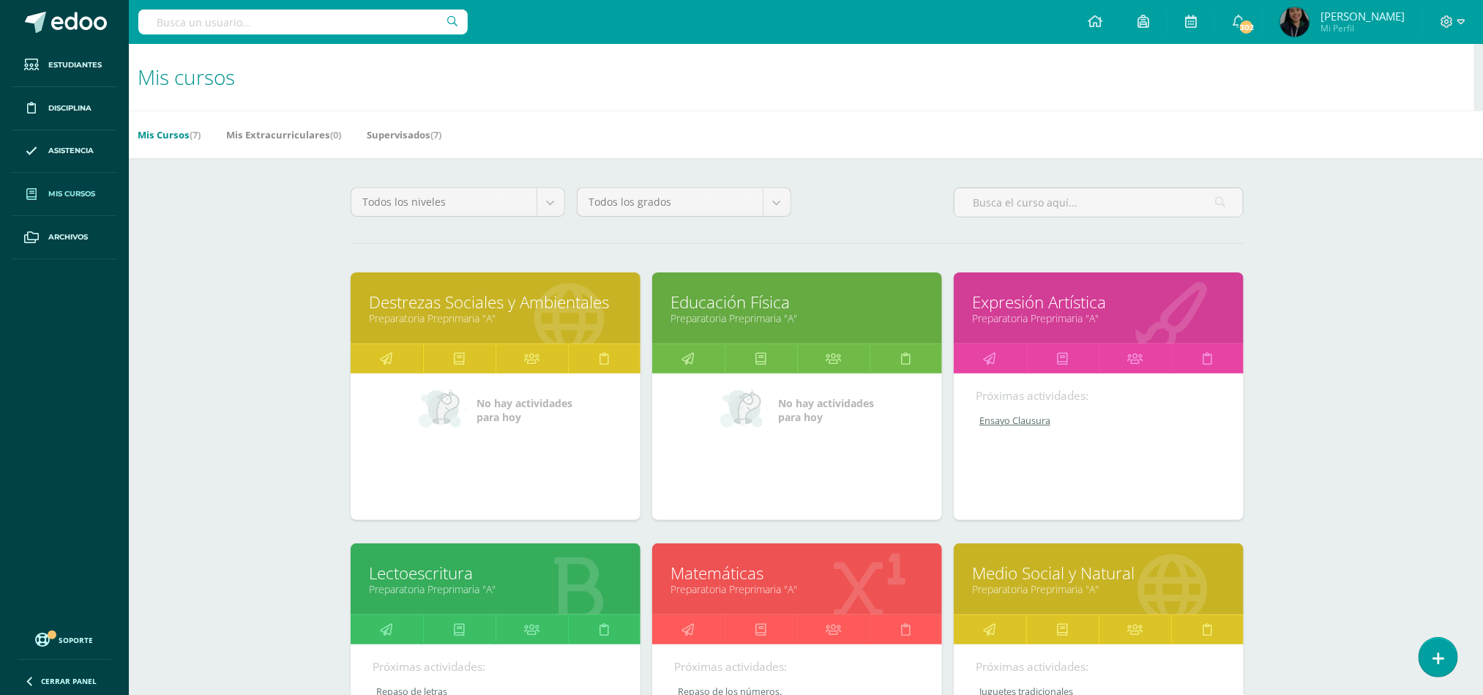
click at [767, 308] on link "Educación Física" at bounding box center [796, 302] width 253 height 23
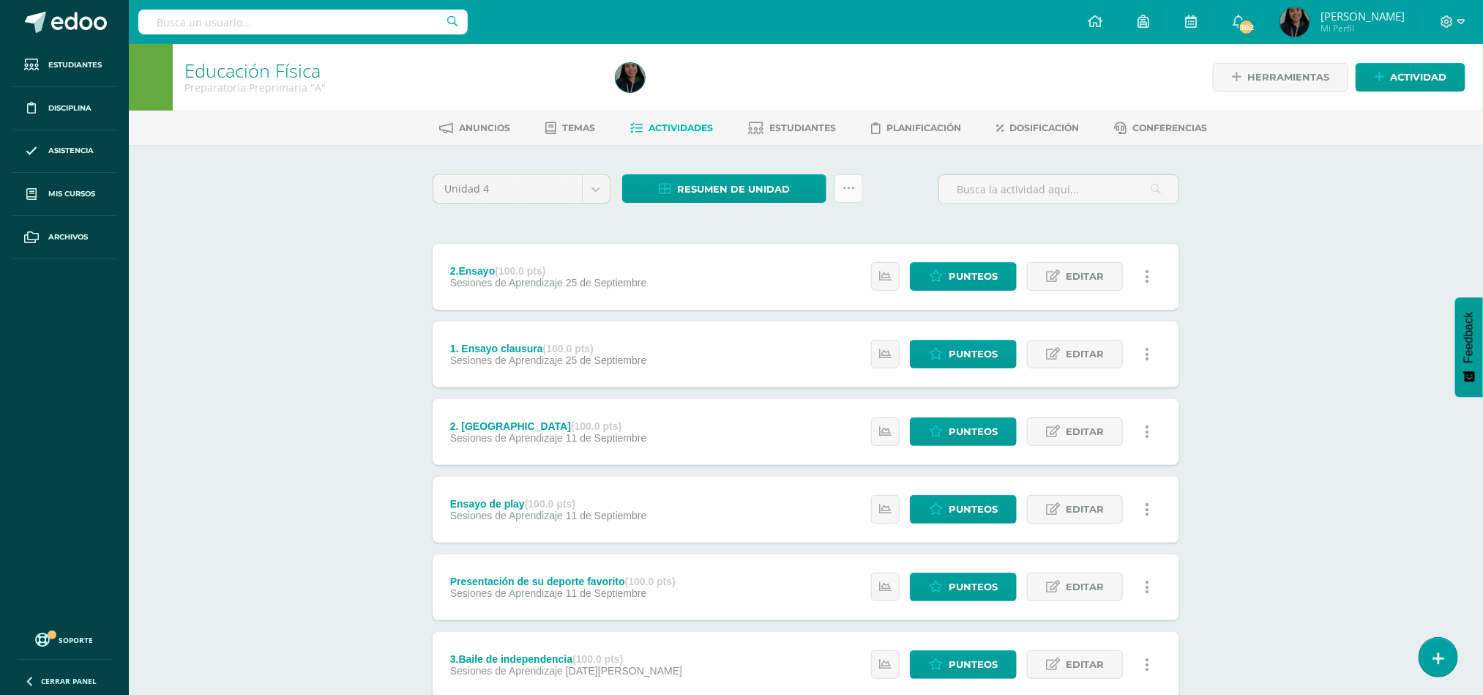
click at [854, 187] on icon at bounding box center [848, 188] width 12 height 12
click at [786, 228] on link "Subir actividades en masa" at bounding box center [812, 234] width 161 height 35
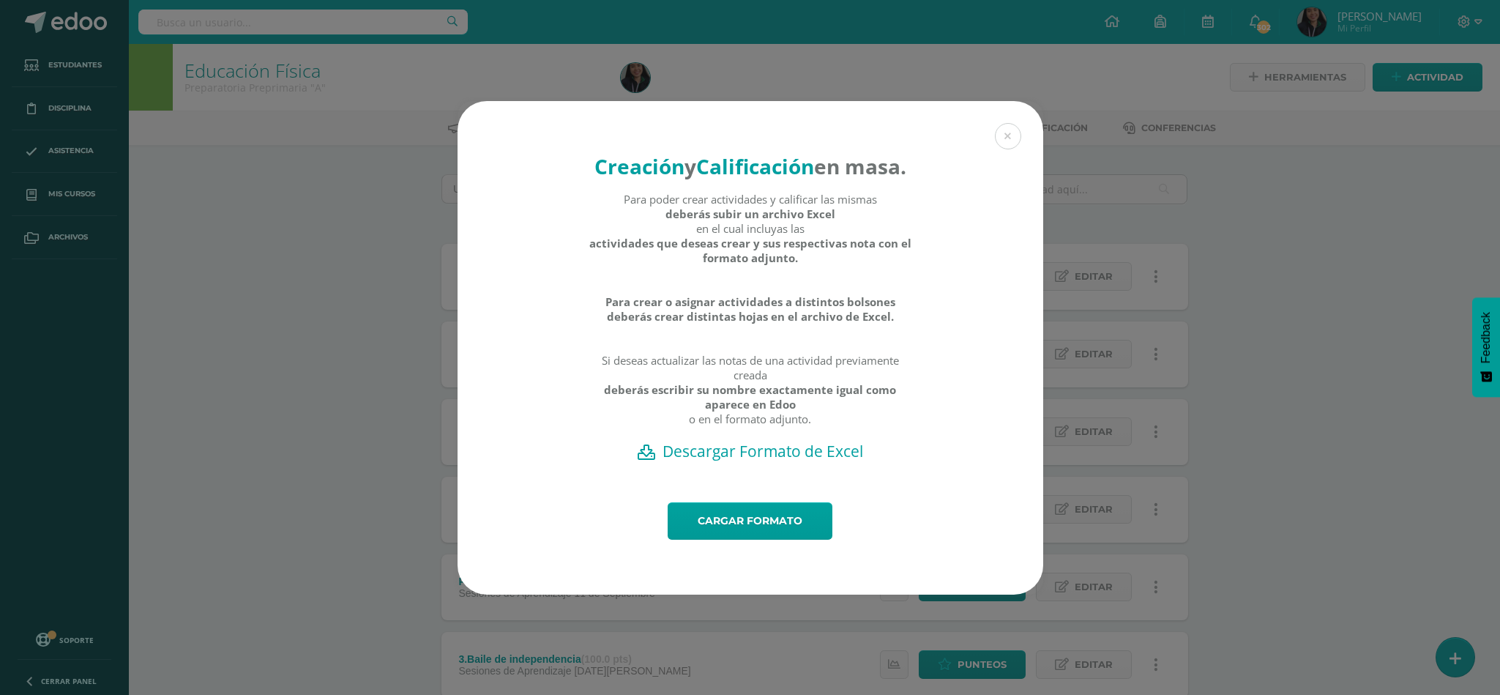
click at [670, 461] on h2 "Descargar Formato de Excel" at bounding box center [750, 451] width 534 height 20
click at [725, 461] on h2 "Descargar Formato de Excel" at bounding box center [750, 451] width 534 height 20
click at [1162, 226] on div "Creación y Calificación en masa. Para poder crear actividades y calificar las m…" at bounding box center [750, 347] width 1488 height 493
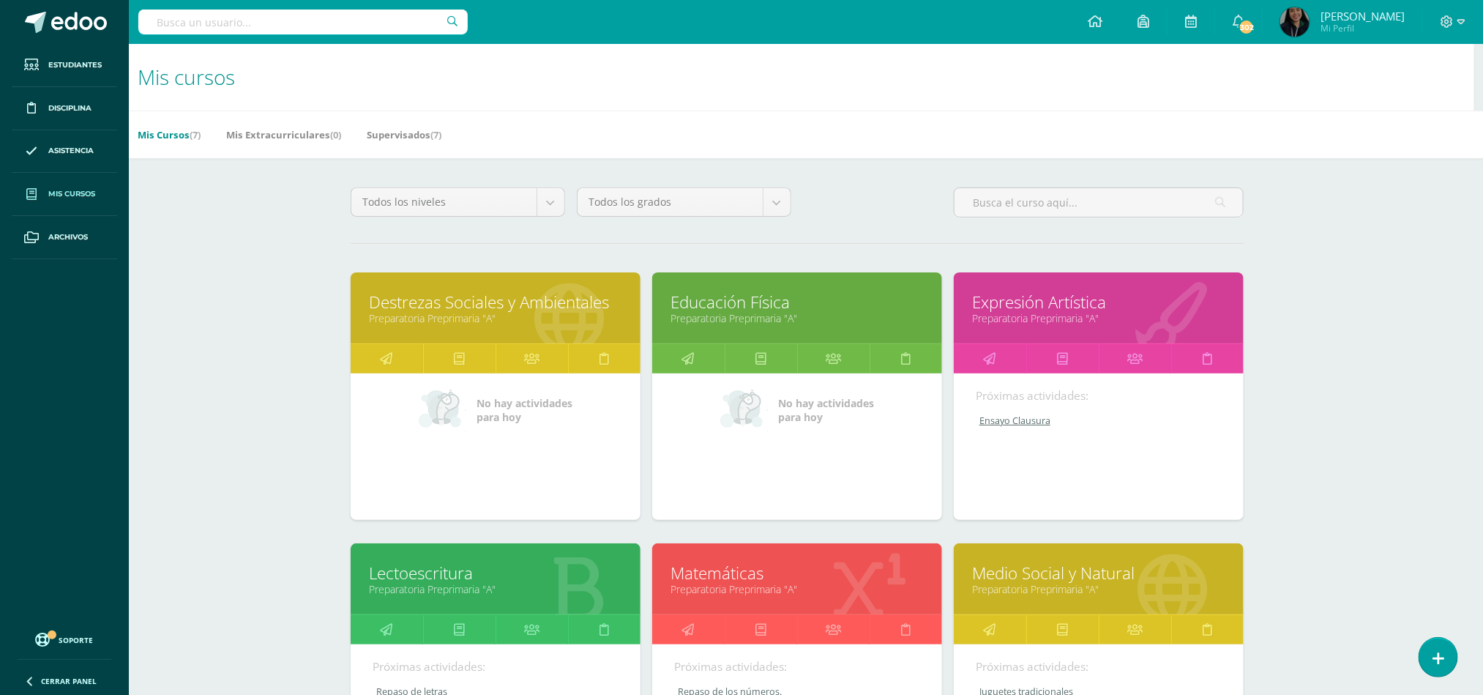
click at [441, 314] on link "Preparatoria Preprimaria "A"" at bounding box center [495, 318] width 253 height 14
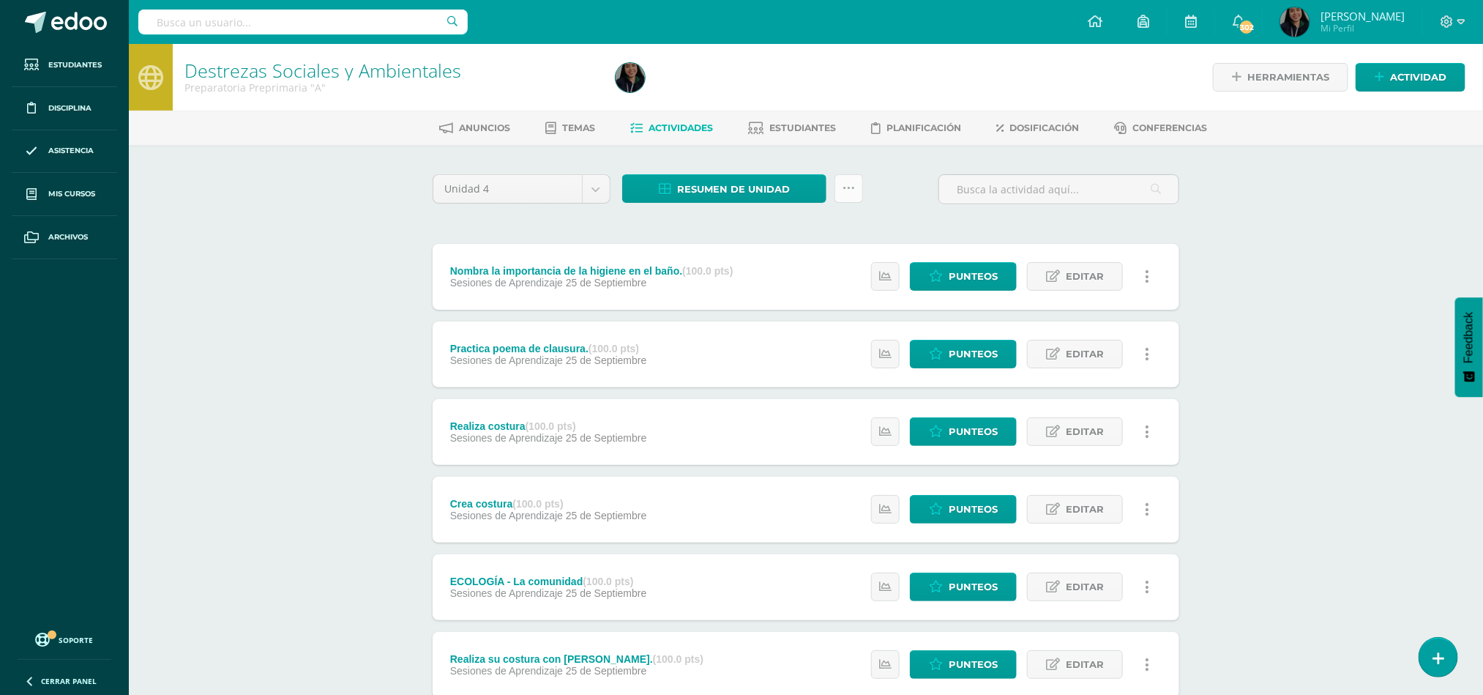
click at [850, 190] on icon at bounding box center [848, 188] width 12 height 12
click at [830, 226] on link "Subir actividades en masa" at bounding box center [812, 234] width 161 height 35
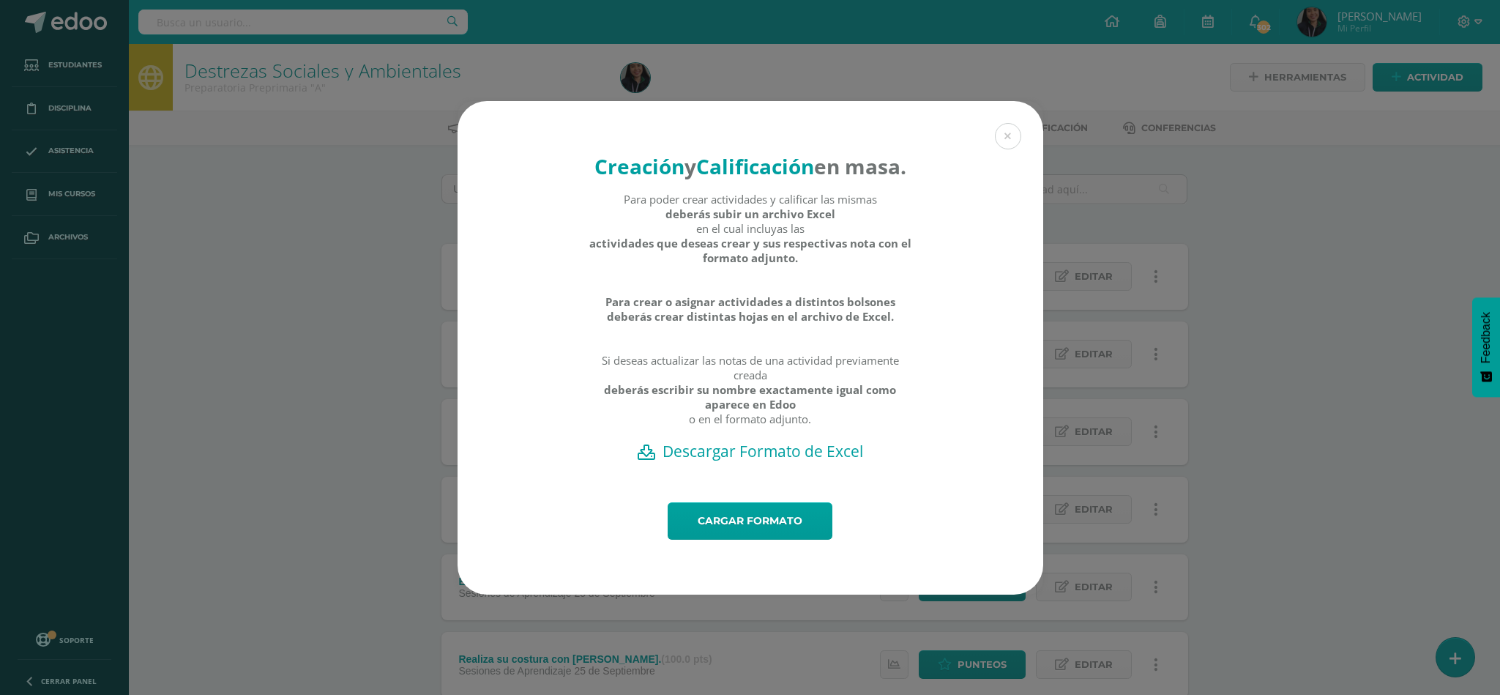
click at [758, 461] on h2 "Descargar Formato de Excel" at bounding box center [750, 451] width 534 height 20
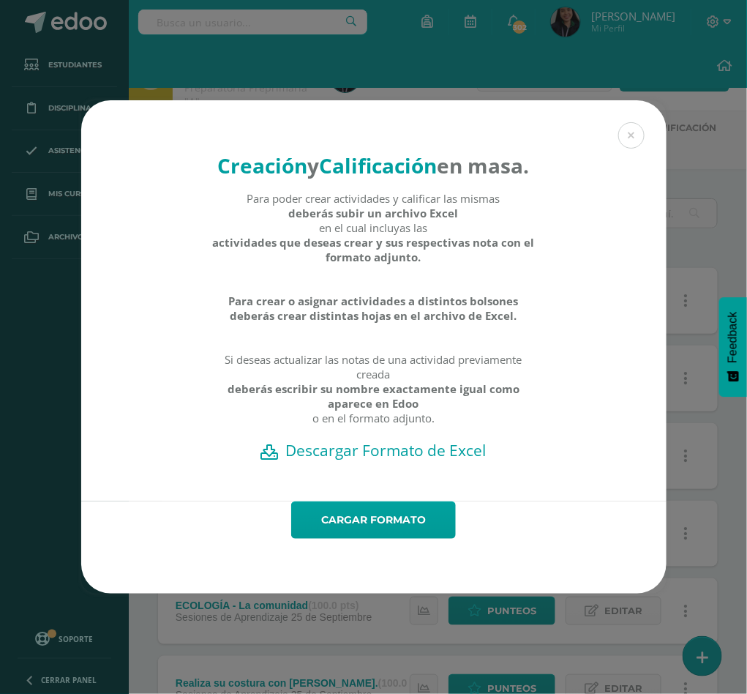
click at [708, 146] on div "Creación y Calificación en masa. Para poder crear actividades y calificar las m…" at bounding box center [374, 346] width 736 height 493
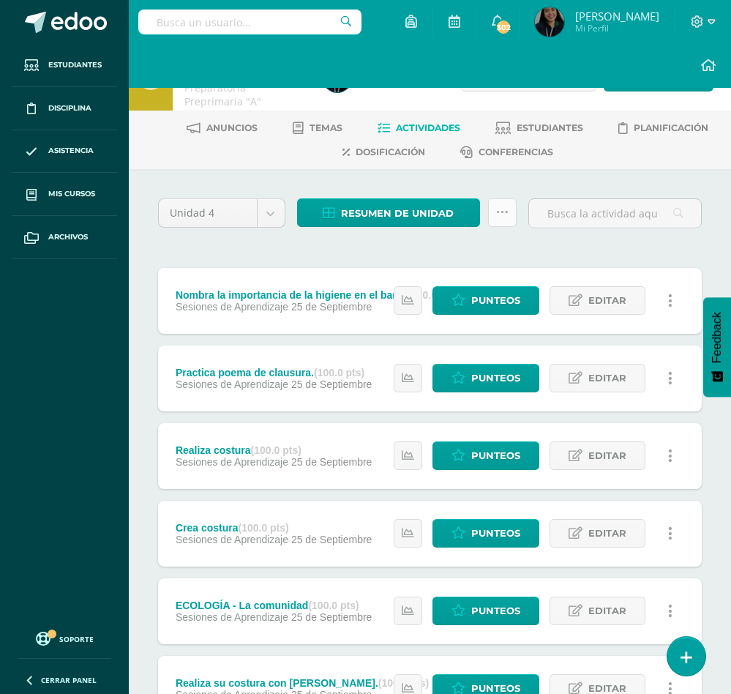
click at [508, 217] on link at bounding box center [502, 212] width 29 height 29
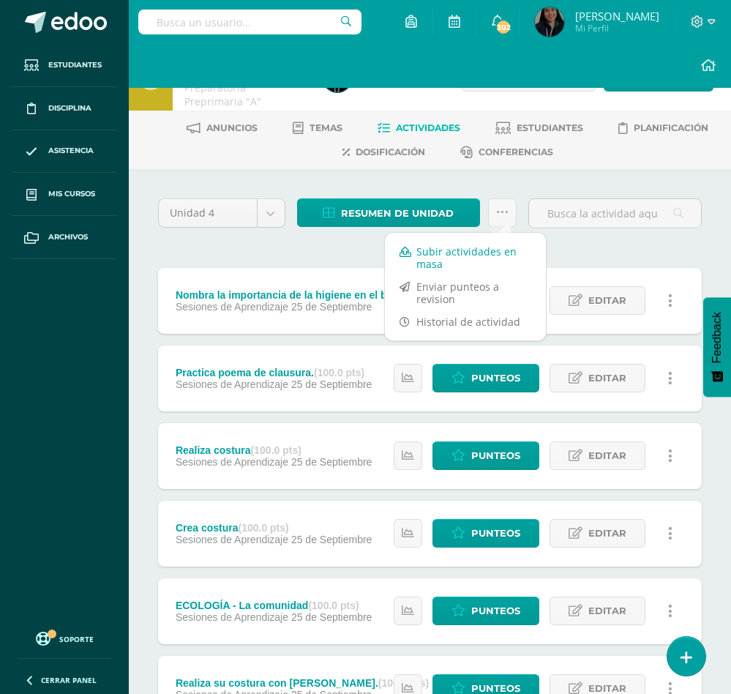
click at [487, 255] on link "Subir actividades en masa" at bounding box center [465, 257] width 161 height 35
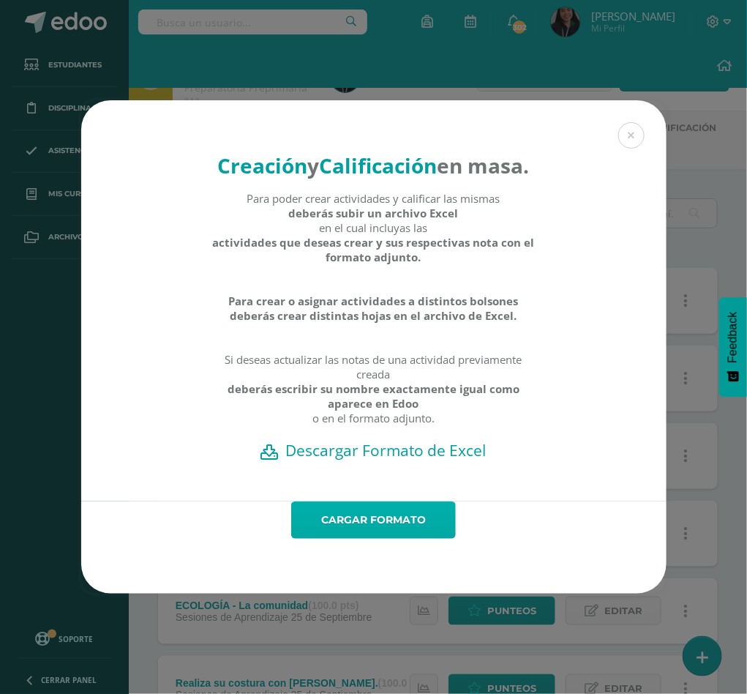
click at [384, 539] on link "Cargar formato" at bounding box center [373, 519] width 165 height 37
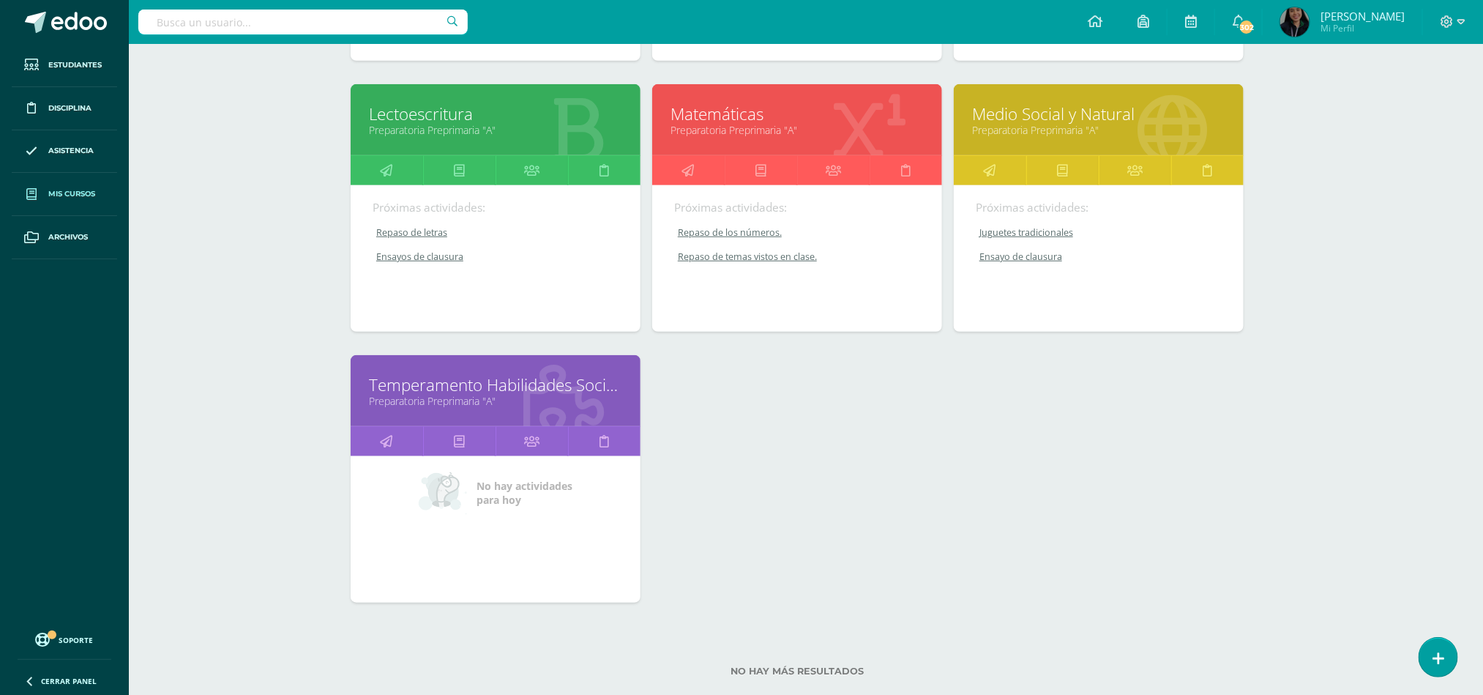
scroll to position [490, 9]
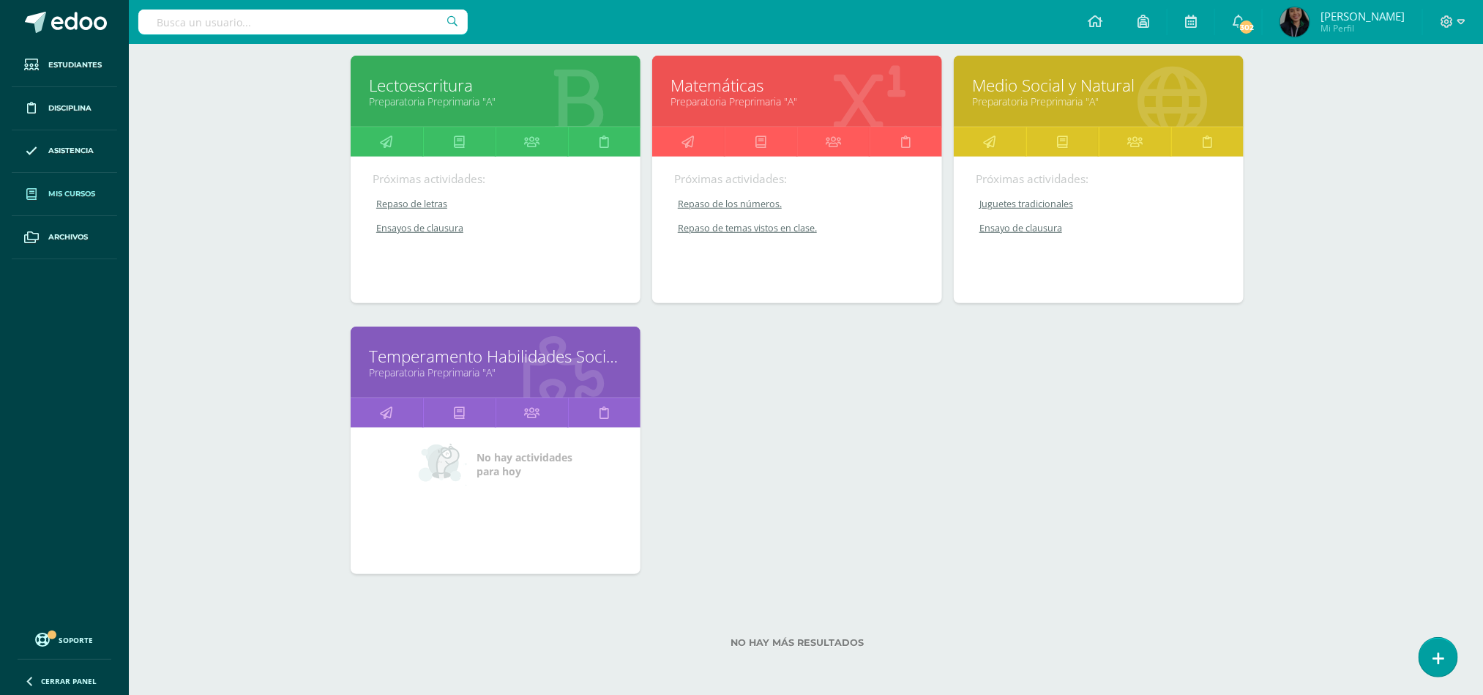
click at [387, 365] on link "Preparatoria Preprimaria "A"" at bounding box center [495, 372] width 253 height 14
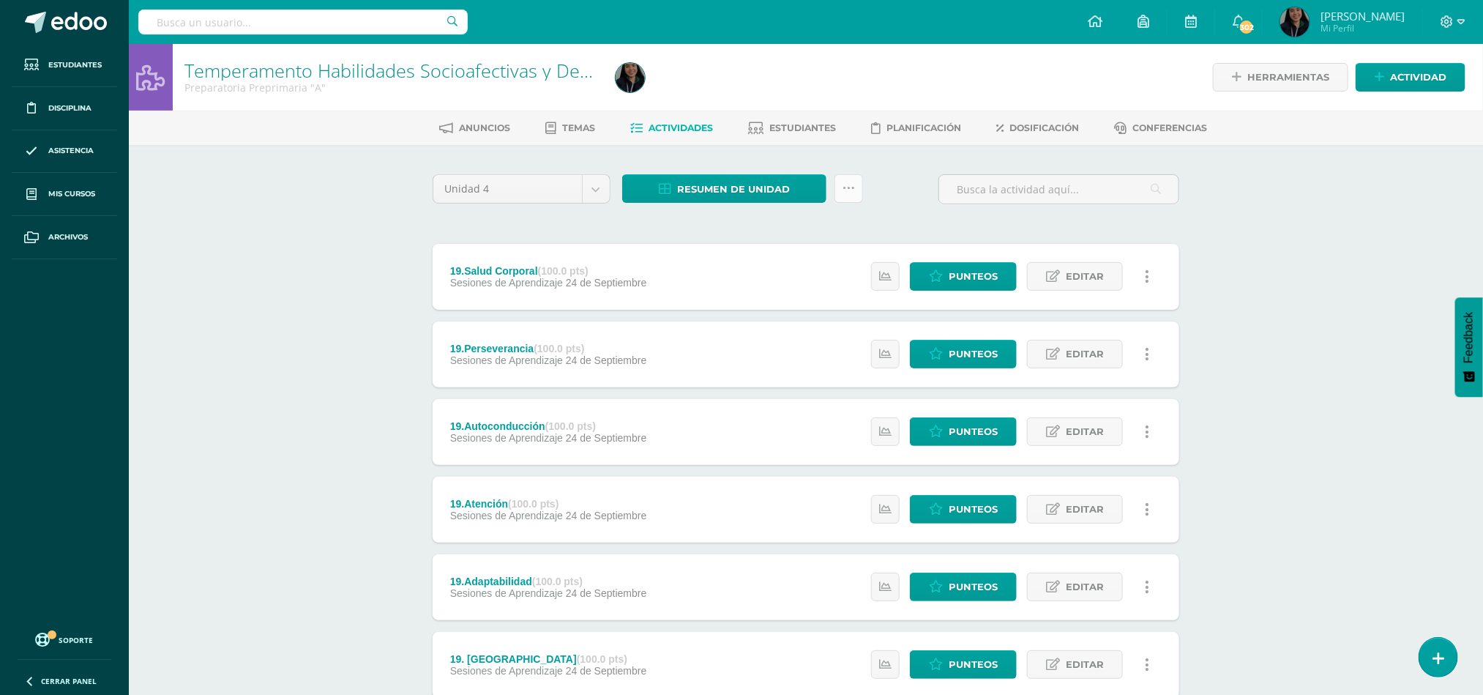
click at [852, 198] on link at bounding box center [848, 188] width 29 height 29
click at [836, 224] on link "Subir actividades en masa" at bounding box center [812, 234] width 161 height 35
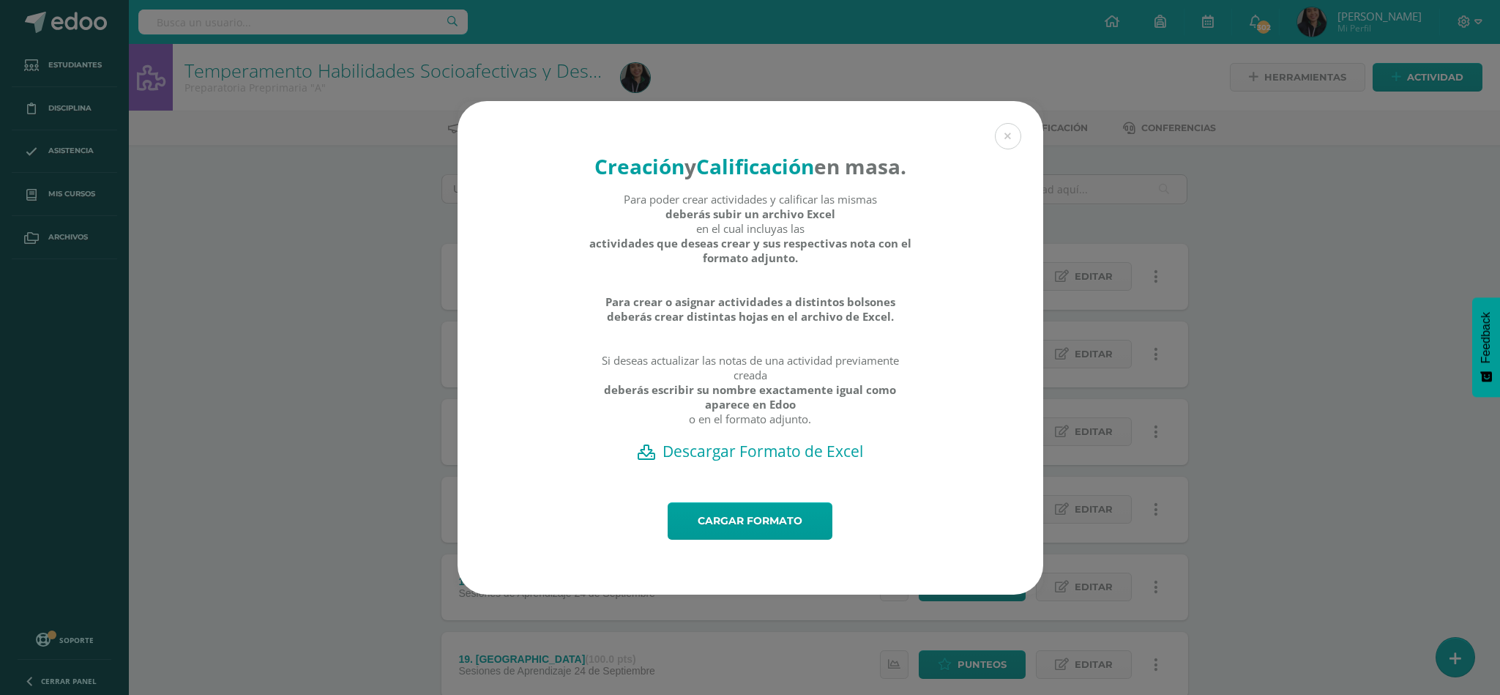
click at [699, 493] on div "Creación y Calificación en masa. Para poder crear actividades y calificar las m…" at bounding box center [749, 301] width 585 height 401
click at [681, 461] on h2 "Descargar Formato de Excel" at bounding box center [750, 451] width 534 height 20
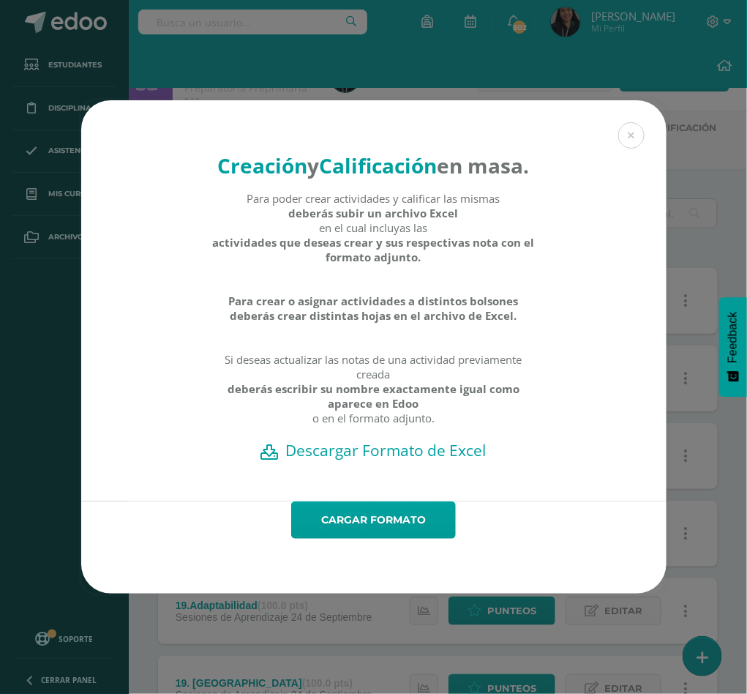
click at [714, 222] on div "Creación y Calificación en masa. Para poder crear actividades y calificar las m…" at bounding box center [374, 346] width 736 height 493
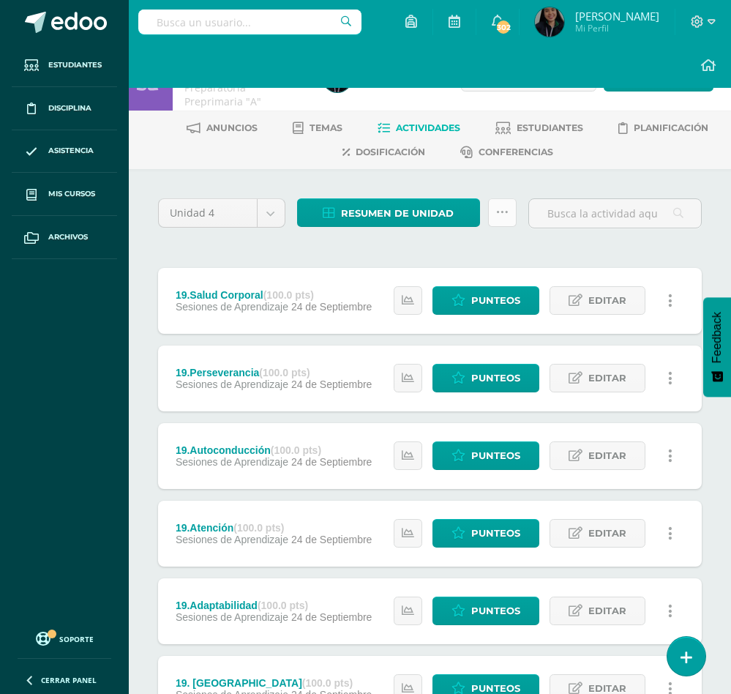
click at [504, 216] on icon at bounding box center [502, 212] width 12 height 12
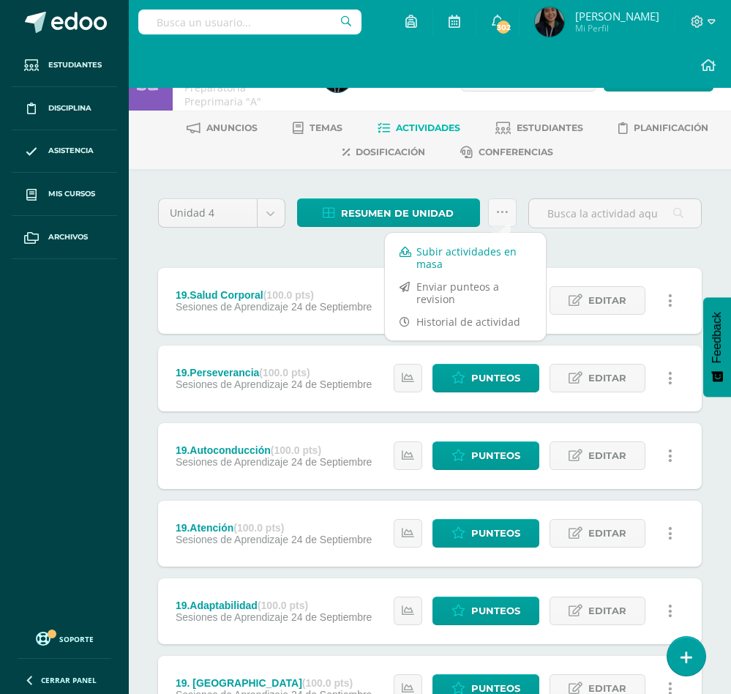
click at [490, 261] on link "Subir actividades en masa" at bounding box center [465, 257] width 161 height 35
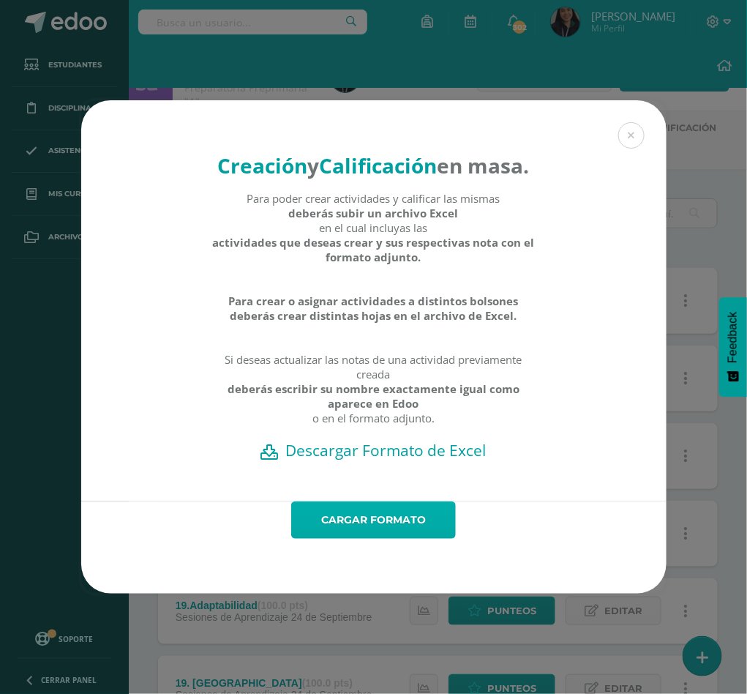
click at [337, 538] on link "Cargar formato" at bounding box center [373, 519] width 165 height 37
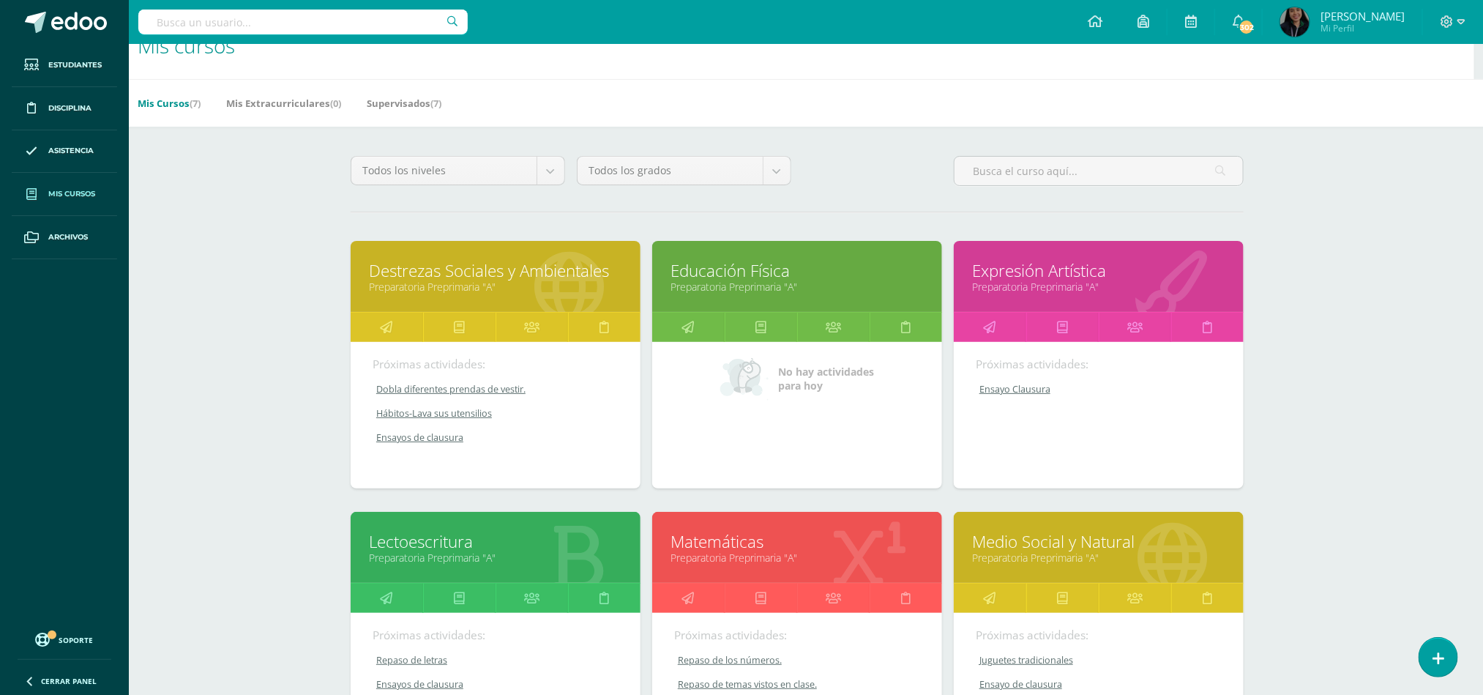
scroll to position [0, 9]
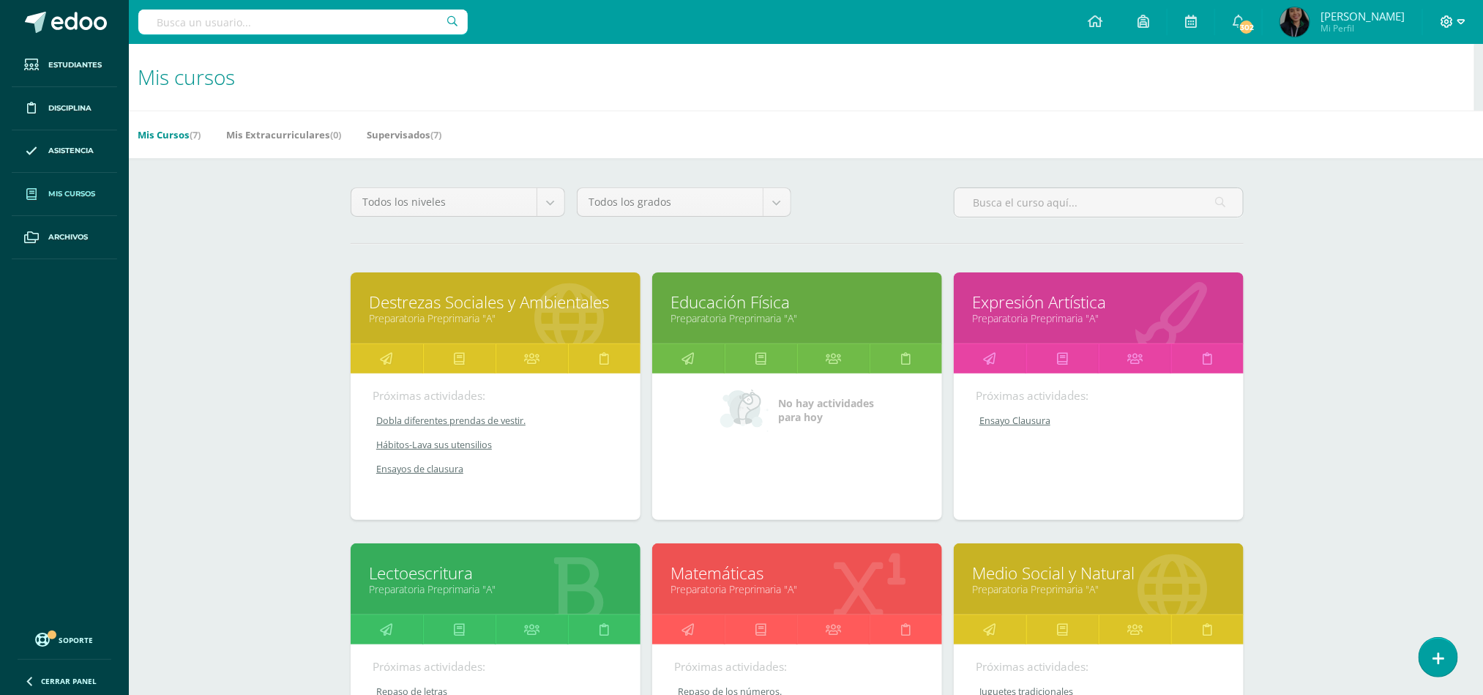
click at [1459, 25] on icon at bounding box center [1461, 21] width 8 height 13
click at [1406, 103] on span "Cerrar sesión" at bounding box center [1415, 99] width 66 height 14
